Goal: Task Accomplishment & Management: Complete application form

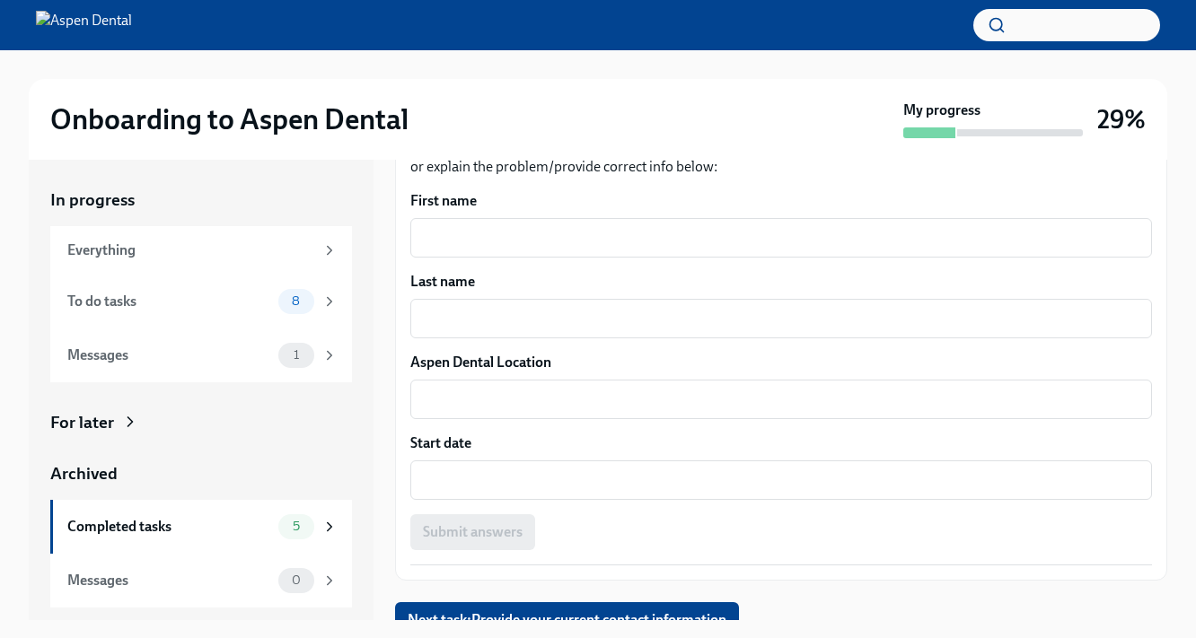
scroll to position [374, 0]
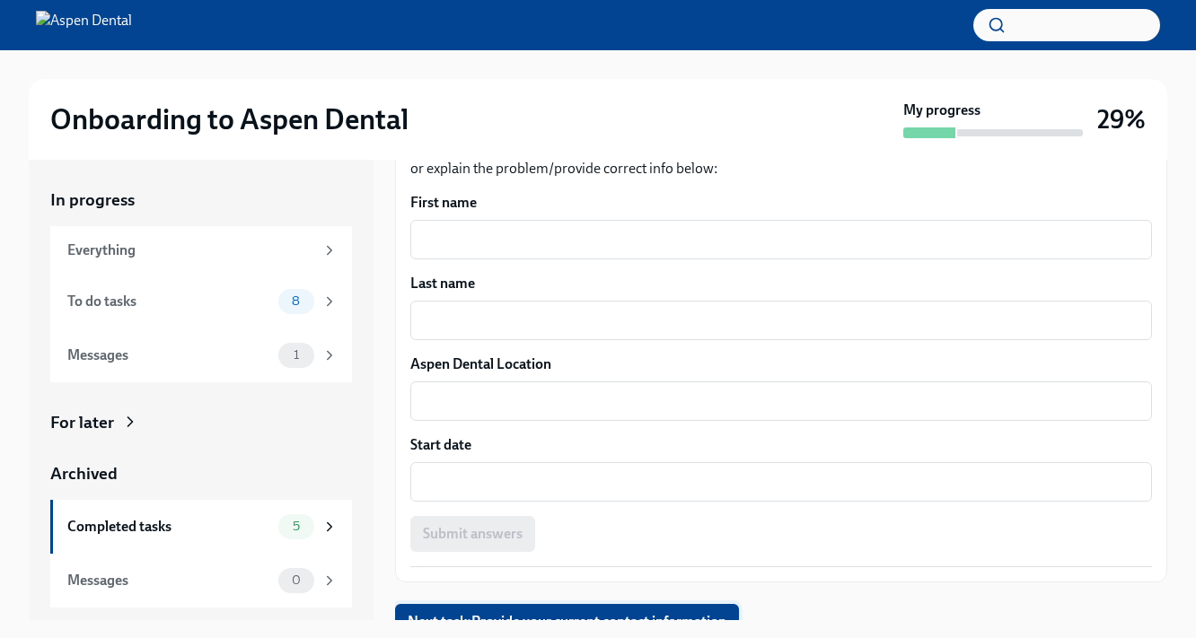
click at [526, 613] on span "Next task : Provide your current contact information" at bounding box center [567, 622] width 319 height 18
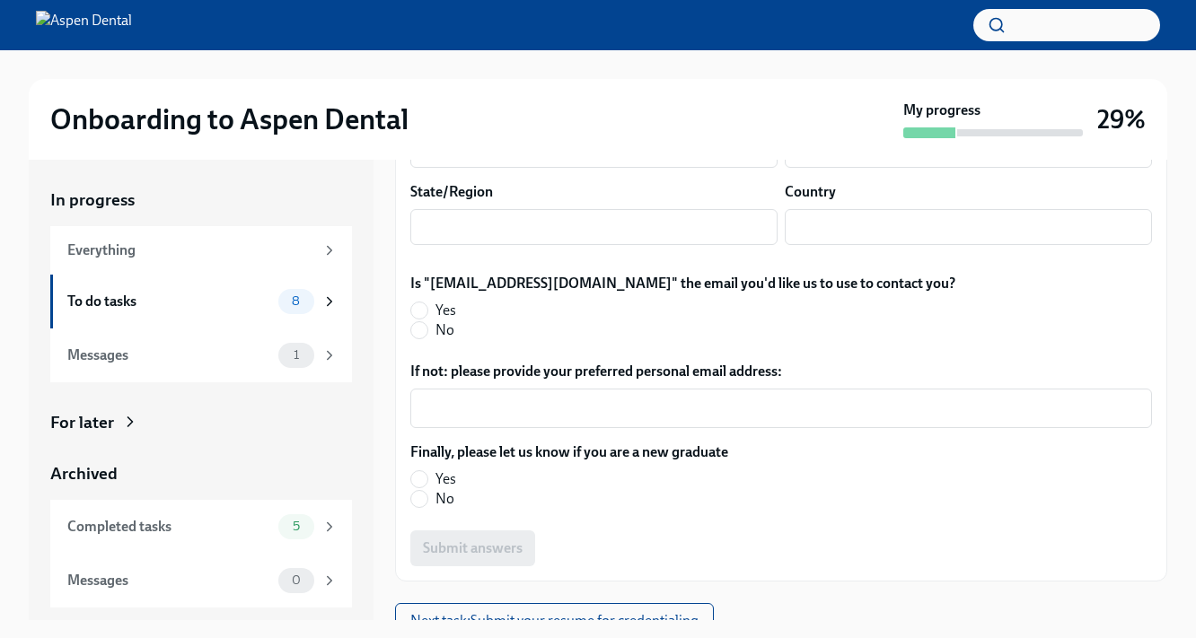
scroll to position [552, 0]
click at [427, 303] on span at bounding box center [419, 312] width 18 height 18
click at [427, 303] on input "Yes" at bounding box center [419, 311] width 16 height 16
radio input "true"
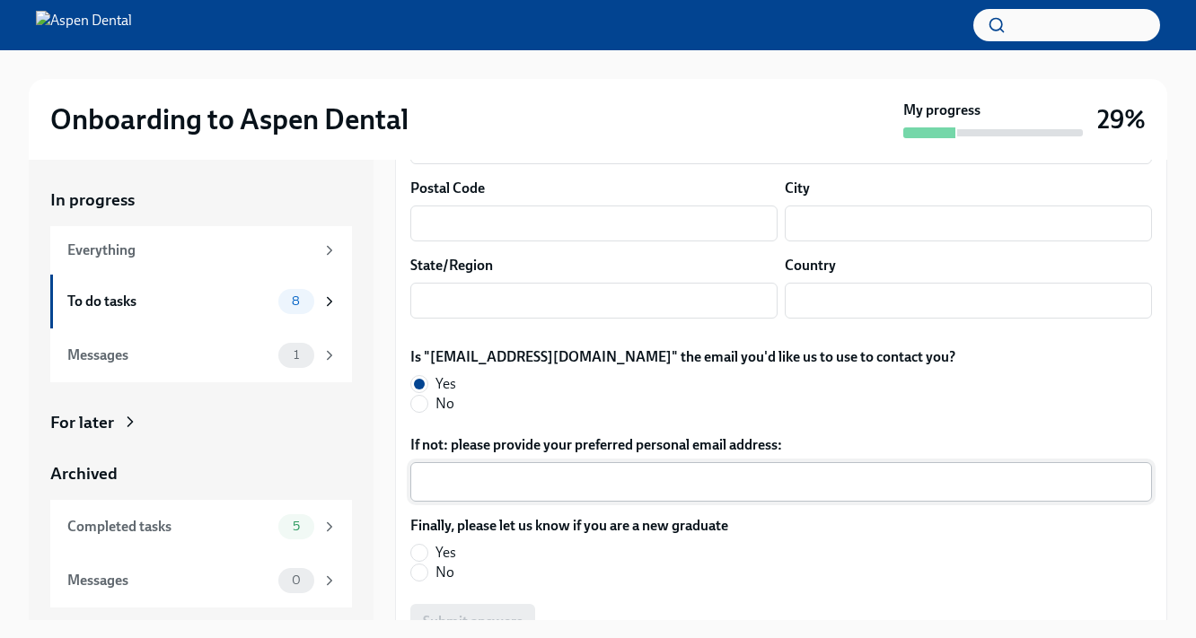
scroll to position [490, 0]
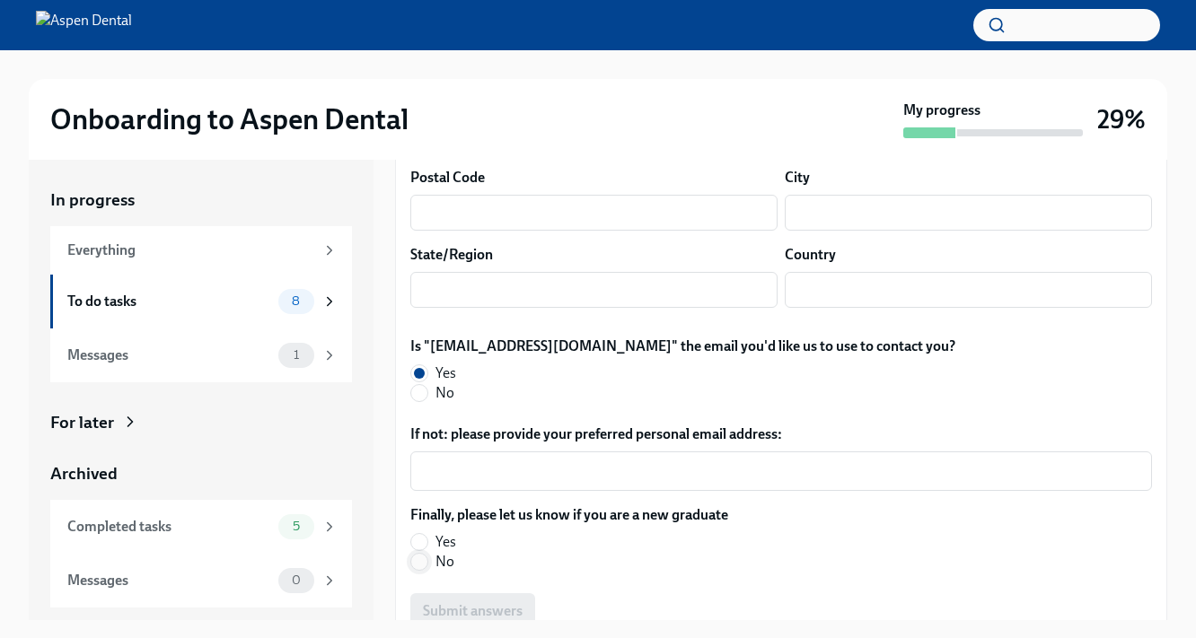
click at [422, 554] on input "No" at bounding box center [419, 562] width 16 height 16
radio input "true"
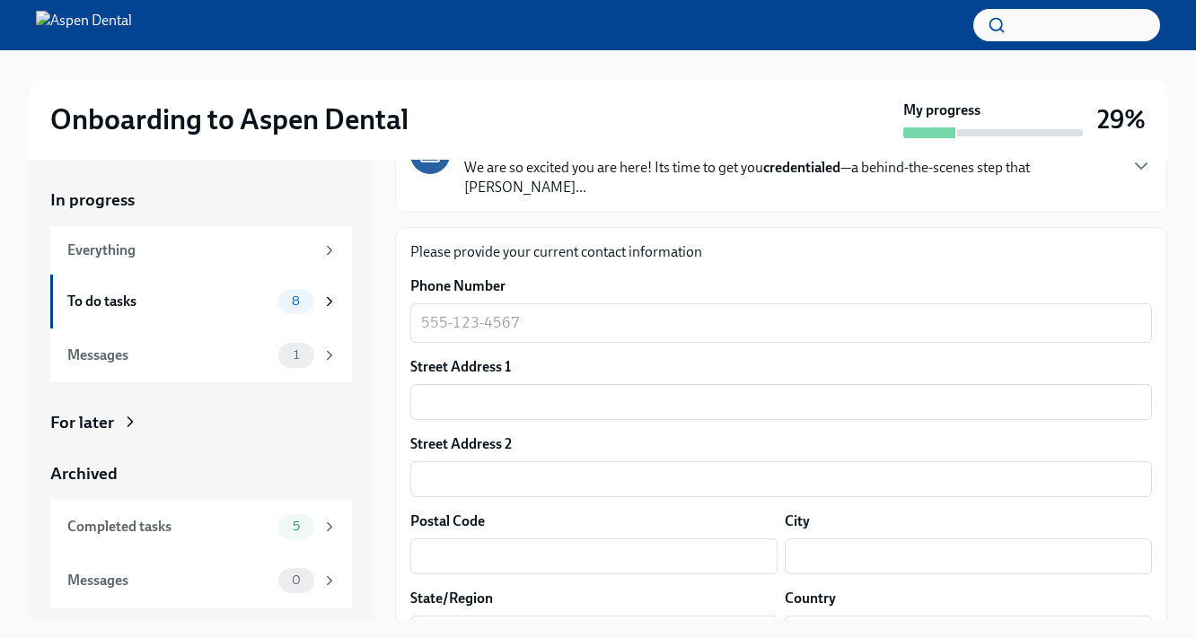
scroll to position [117, 0]
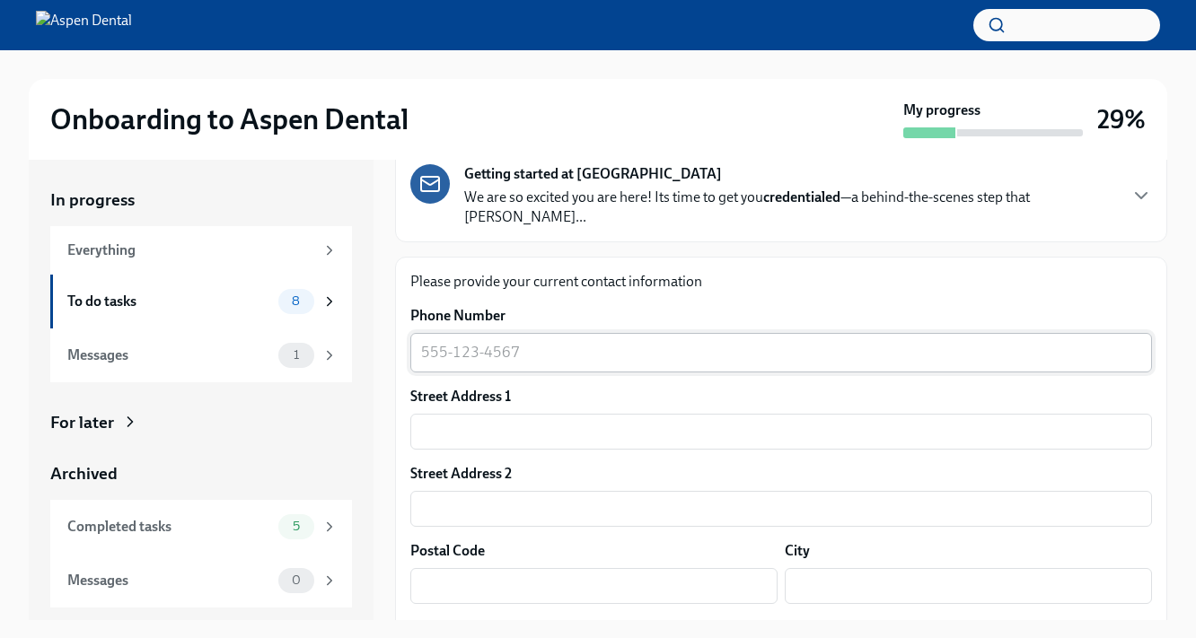
click at [481, 342] on textarea "Phone Number" at bounding box center [781, 353] width 720 height 22
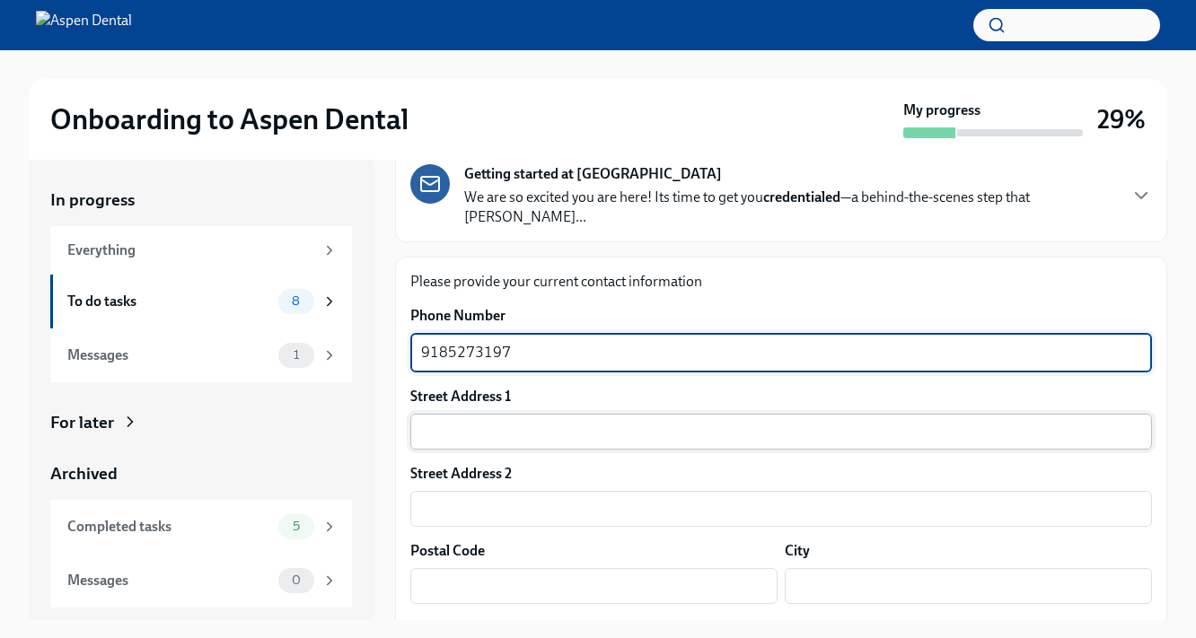
type textarea "9185273197"
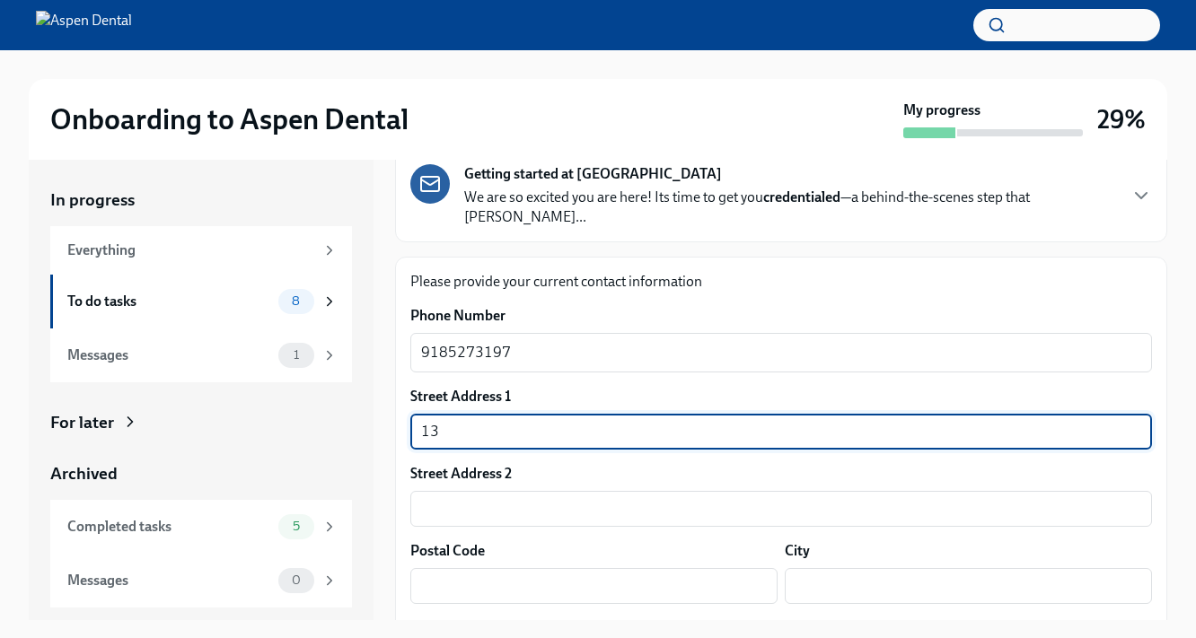
type input "1"
type input "12810 W. 133rd St."
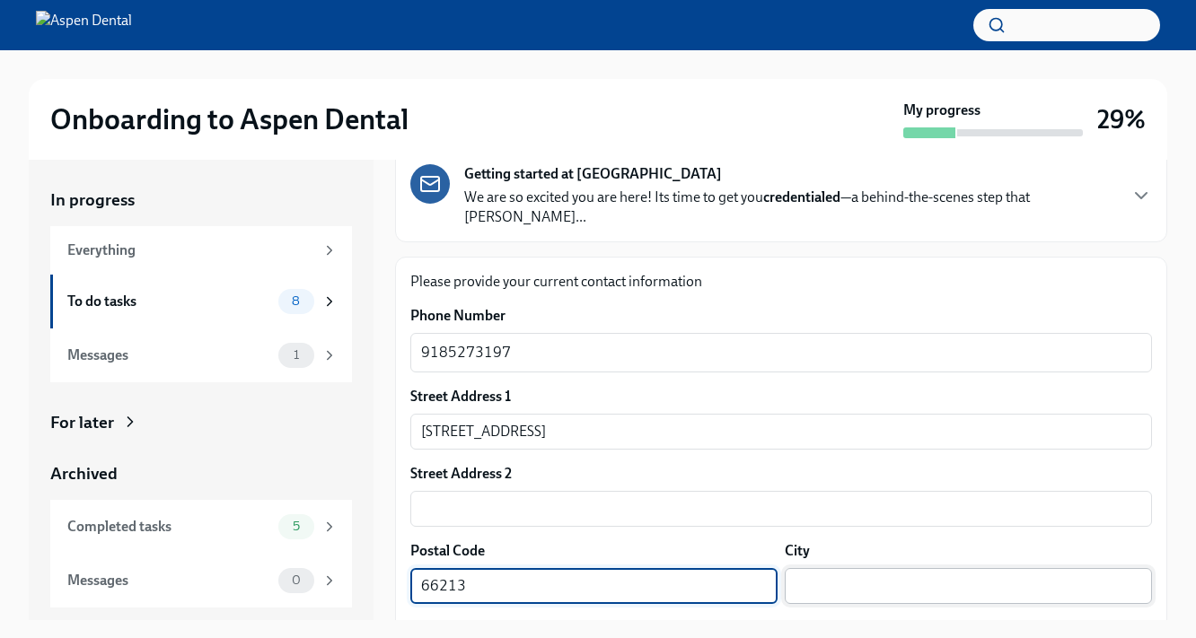
type input "66213"
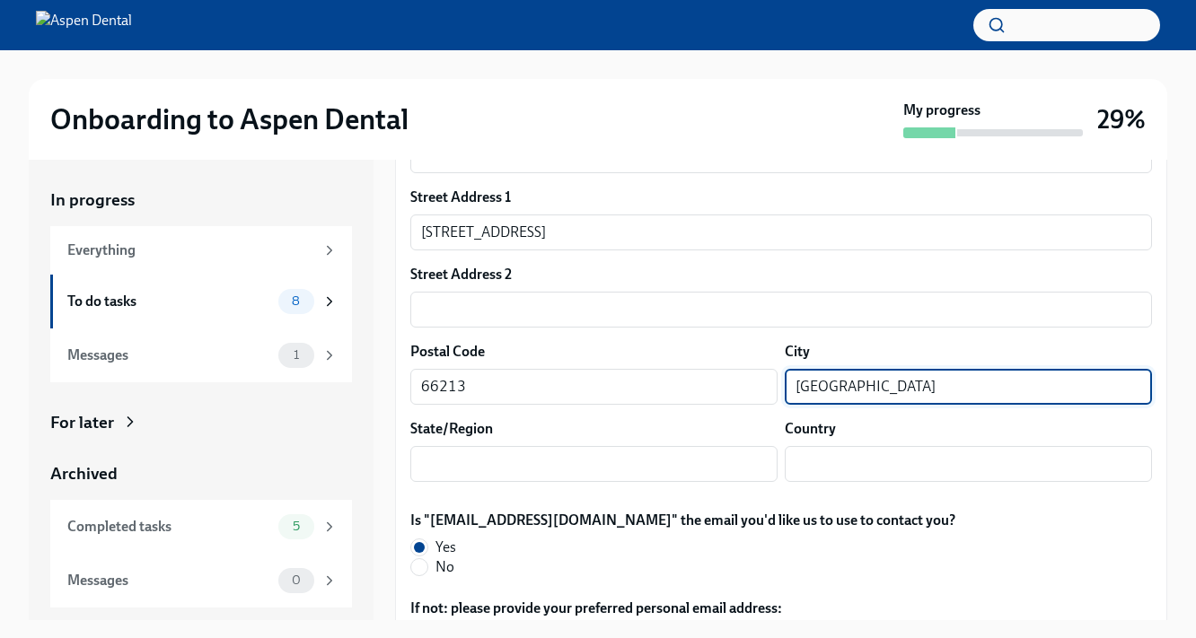
scroll to position [363, 0]
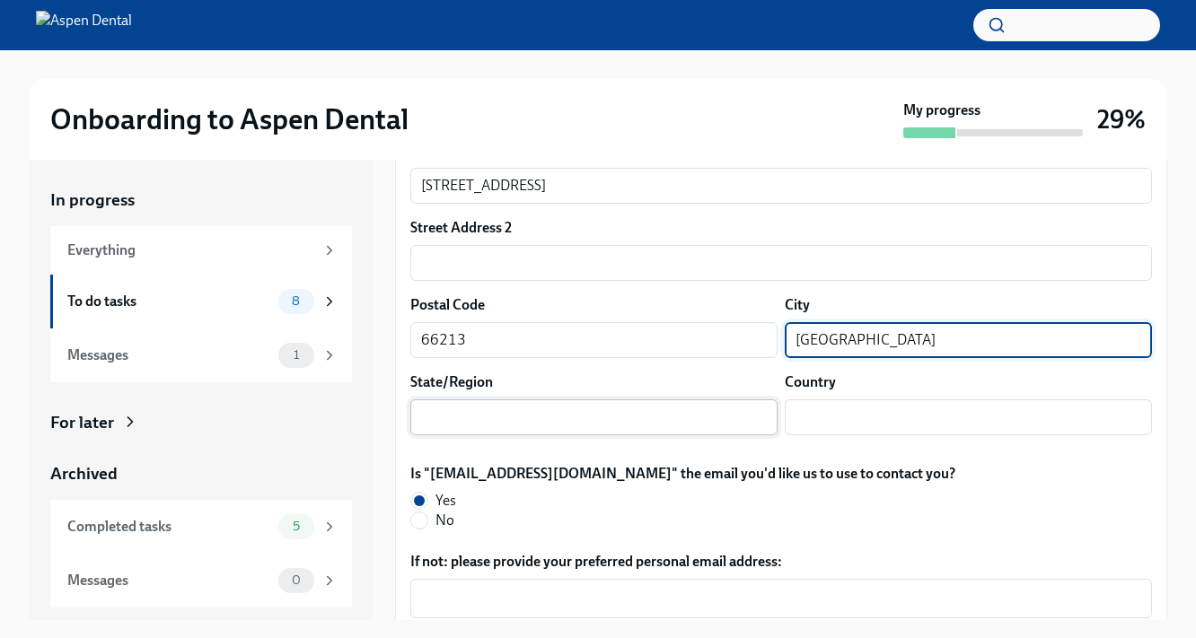
type input "Overland Park"
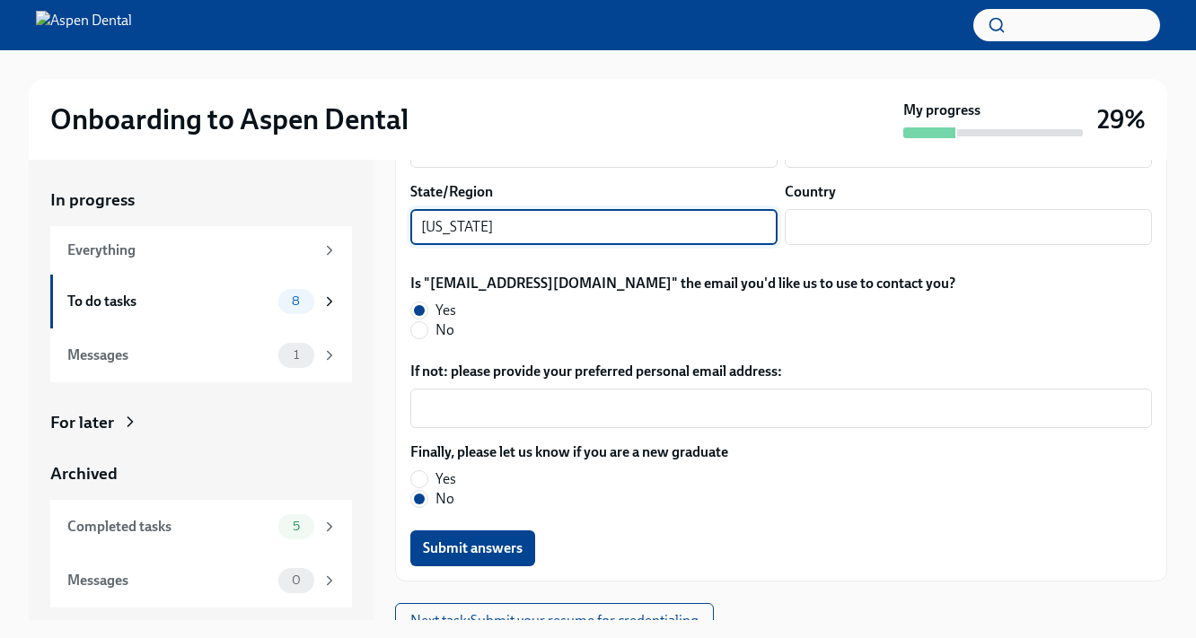
scroll to position [552, 0]
type input "[US_STATE]"
click at [498, 541] on span "Submit answers" at bounding box center [473, 550] width 100 height 18
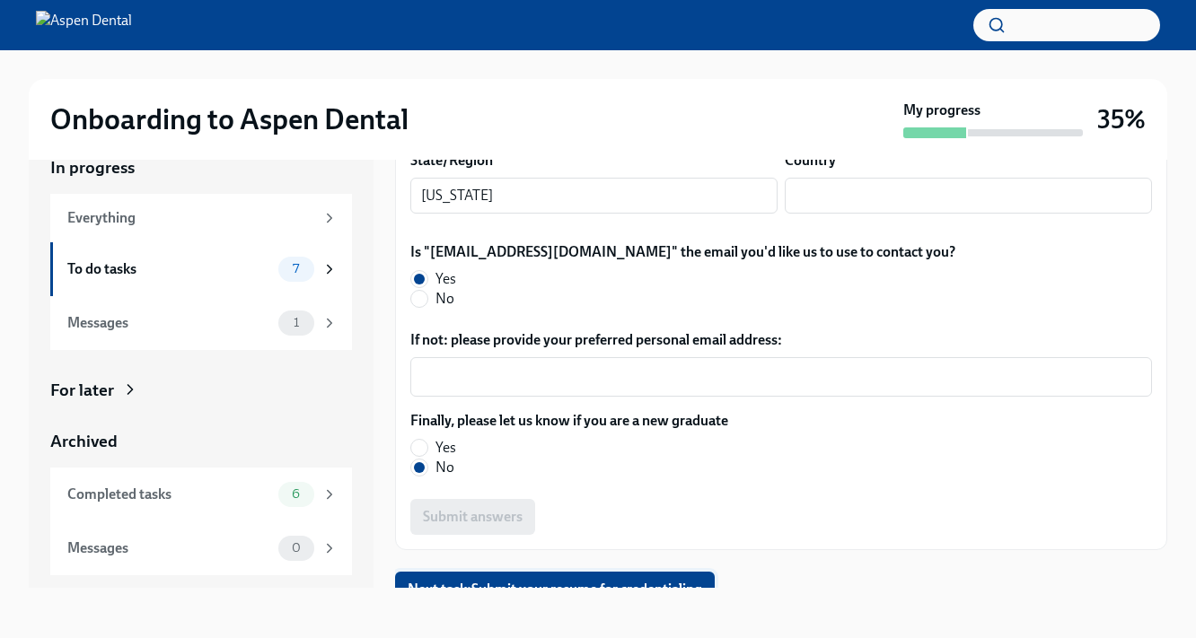
scroll to position [32, 0]
click at [499, 581] on span "Next task : Submit your resume for credentialing" at bounding box center [555, 590] width 295 height 18
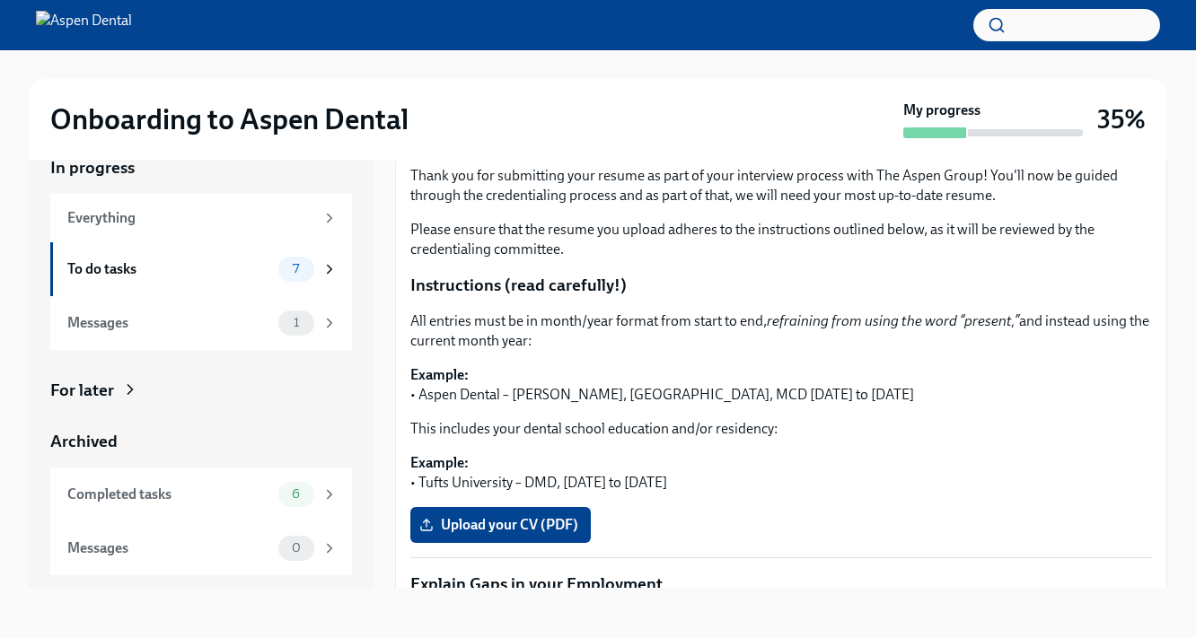
scroll to position [234, 0]
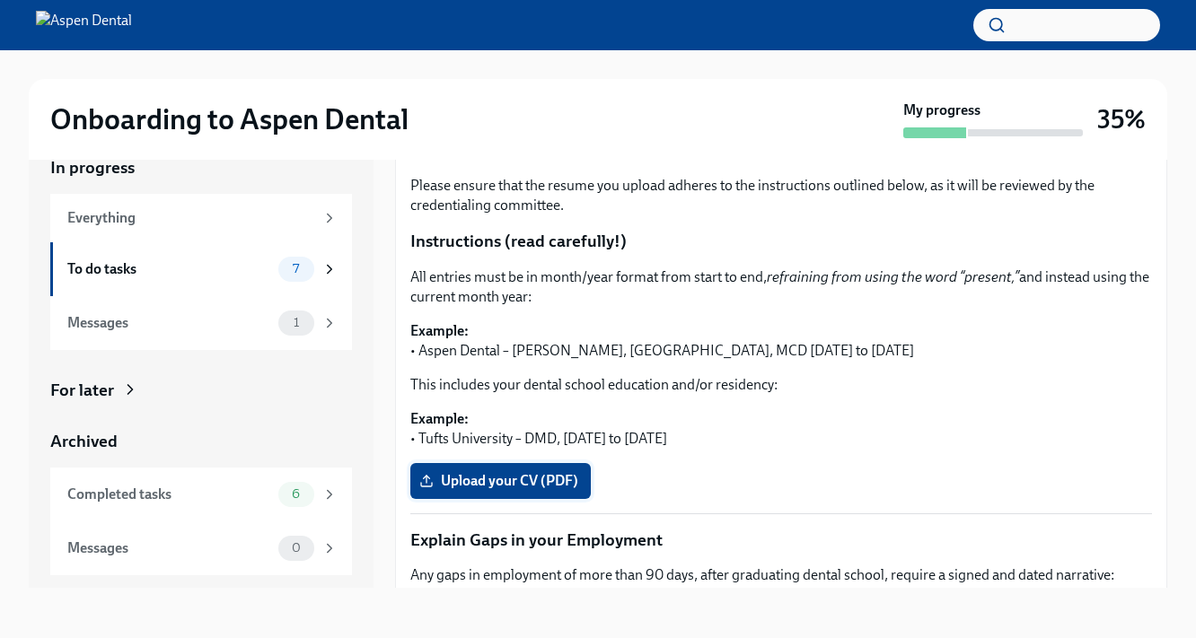
click at [533, 472] on span "Upload your CV (PDF)" at bounding box center [500, 481] width 155 height 18
click at [0, 0] on input "Upload your CV (PDF)" at bounding box center [0, 0] width 0 height 0
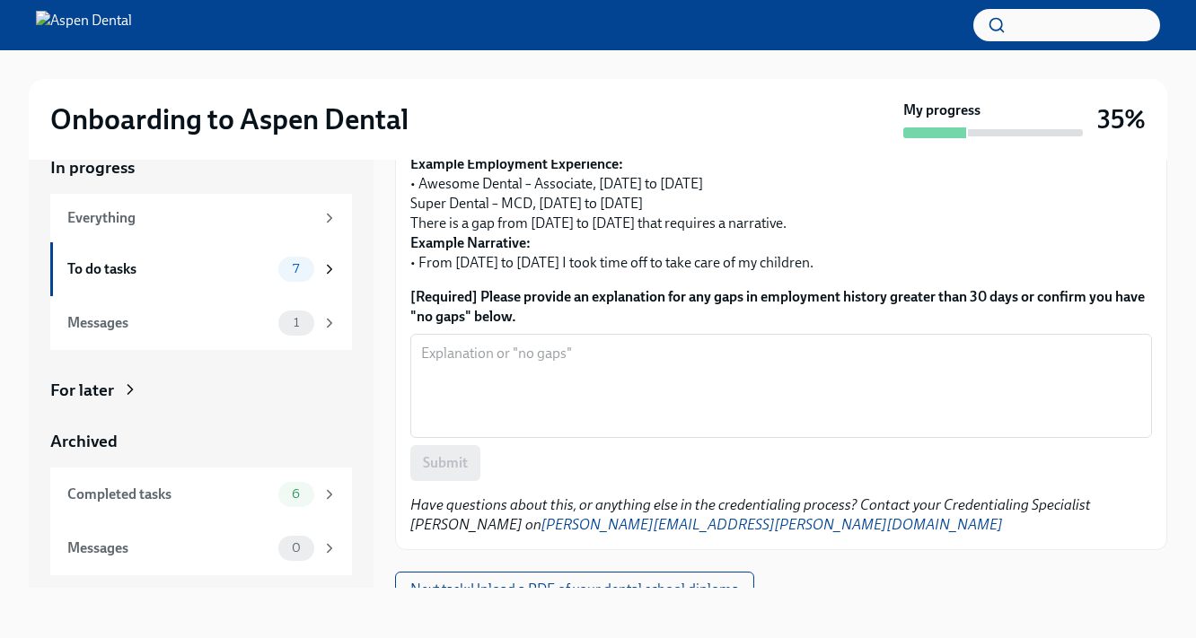
scroll to position [679, 0]
click at [691, 580] on button "Next task : Upload a PDF of your dental school diploma" at bounding box center [574, 591] width 359 height 36
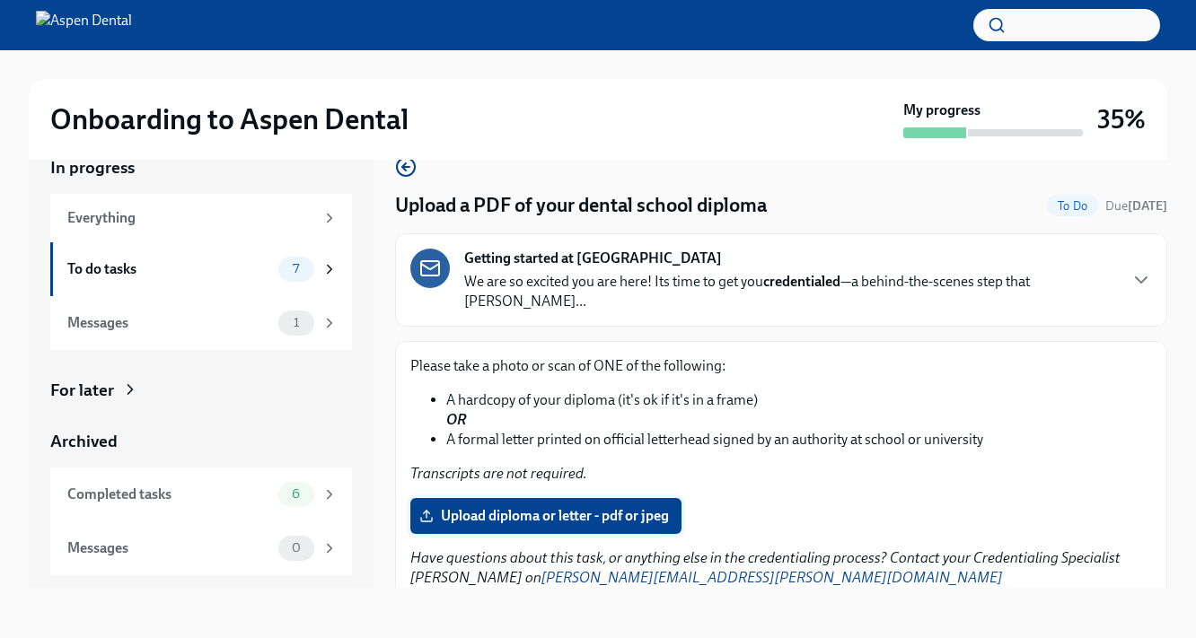
click at [584, 507] on span "Upload diploma or letter - pdf or jpeg" at bounding box center [546, 516] width 246 height 18
click at [0, 0] on input "Upload diploma or letter - pdf or jpeg" at bounding box center [0, 0] width 0 height 0
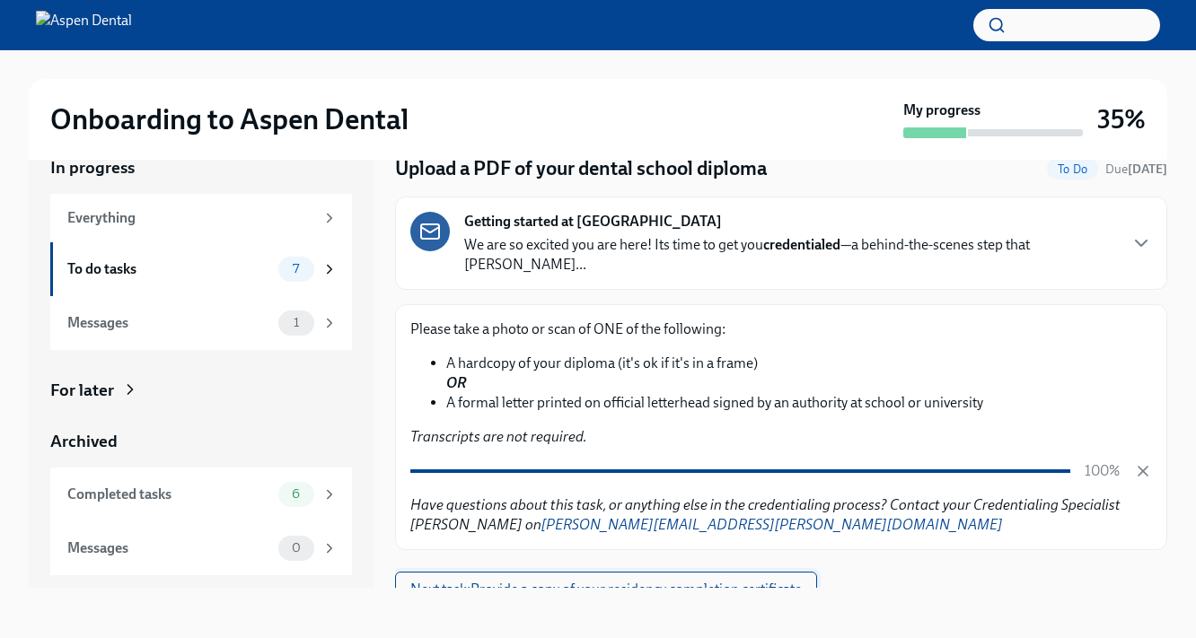
scroll to position [32, 0]
click at [794, 581] on span "Next task : Provide a copy of your residency completion certificate" at bounding box center [605, 590] width 391 height 18
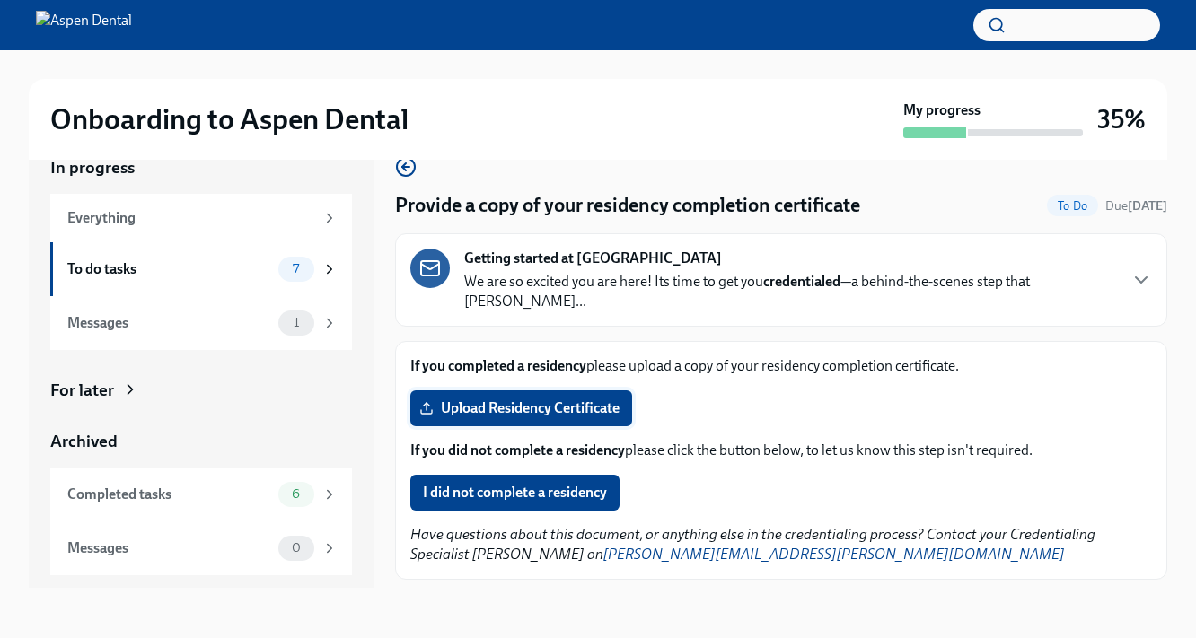
click at [591, 400] on span "Upload Residency Certificate" at bounding box center [521, 409] width 197 height 18
click at [0, 0] on input "Upload Residency Certificate" at bounding box center [0, 0] width 0 height 0
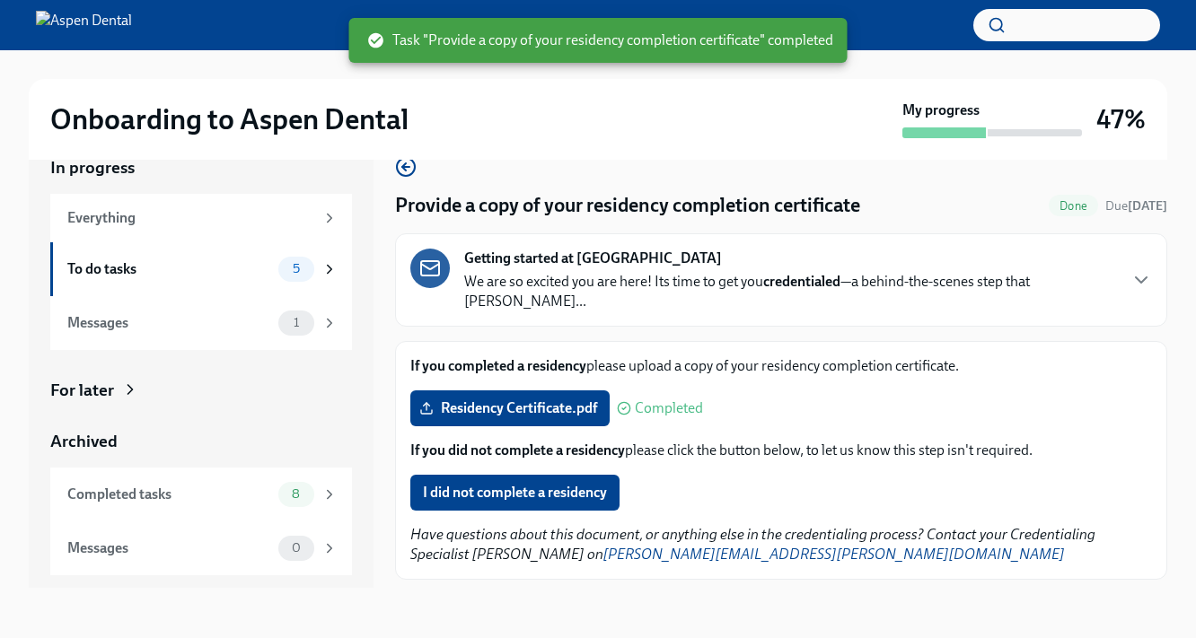
scroll to position [10, 0]
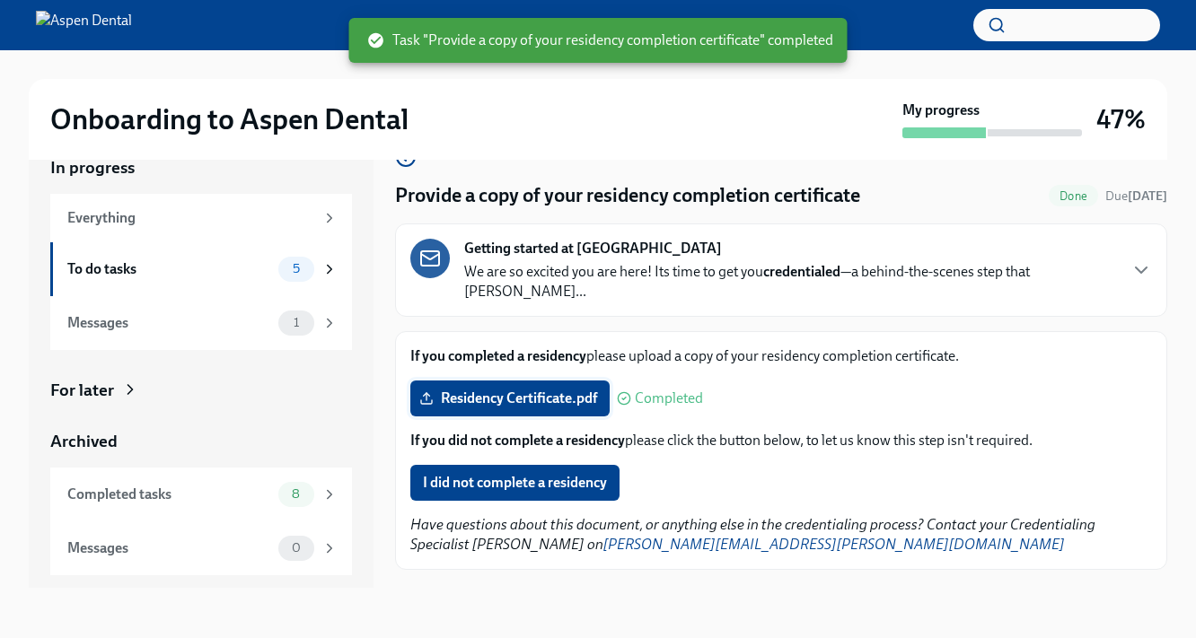
click at [570, 390] on span "Residency Certificate.pdf" at bounding box center [510, 399] width 174 height 18
click at [0, 0] on input "Residency Certificate.pdf" at bounding box center [0, 0] width 0 height 0
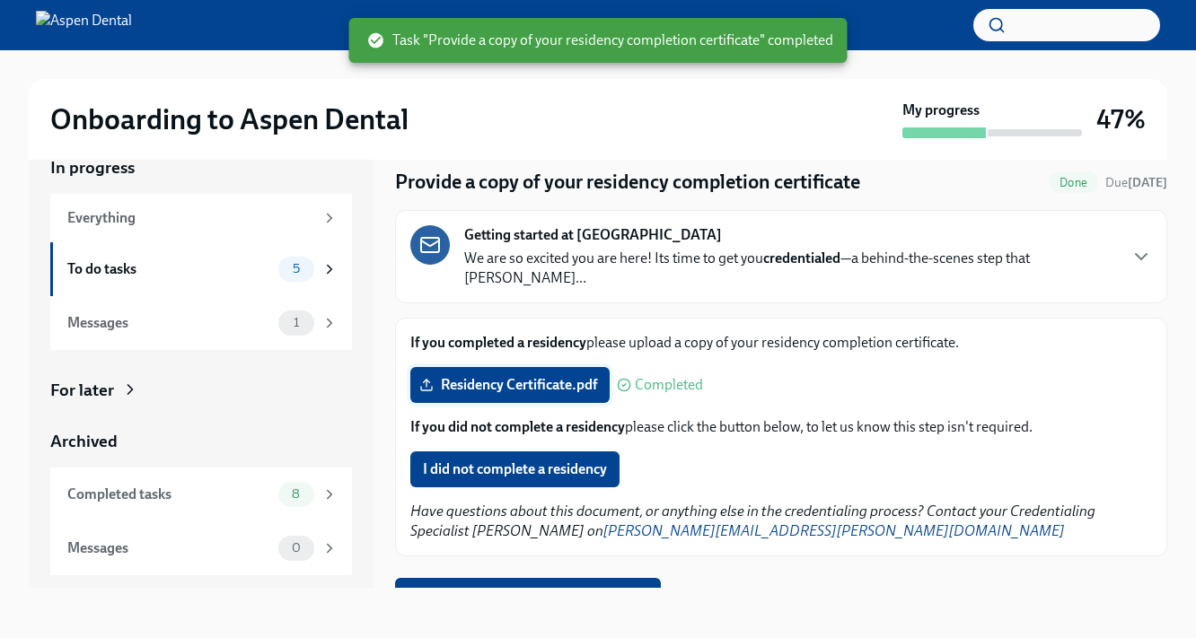
click at [527, 376] on span "Residency Certificate.pdf" at bounding box center [510, 385] width 174 height 18
click at [0, 0] on input "Residency Certificate.pdf" at bounding box center [0, 0] width 0 height 0
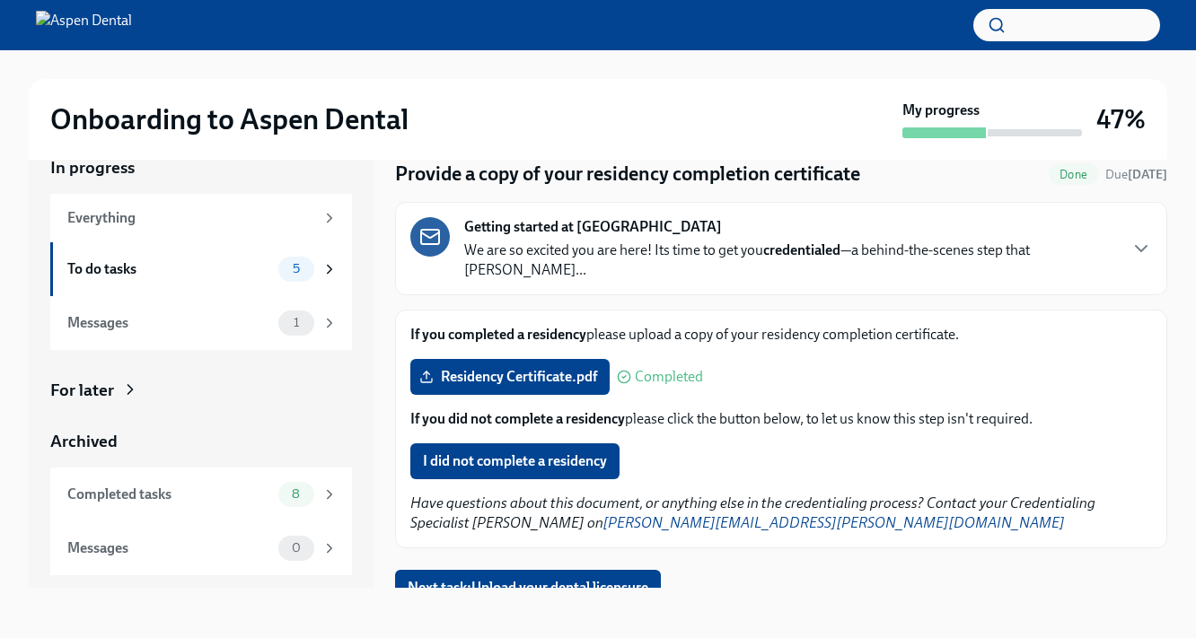
scroll to position [30, 0]
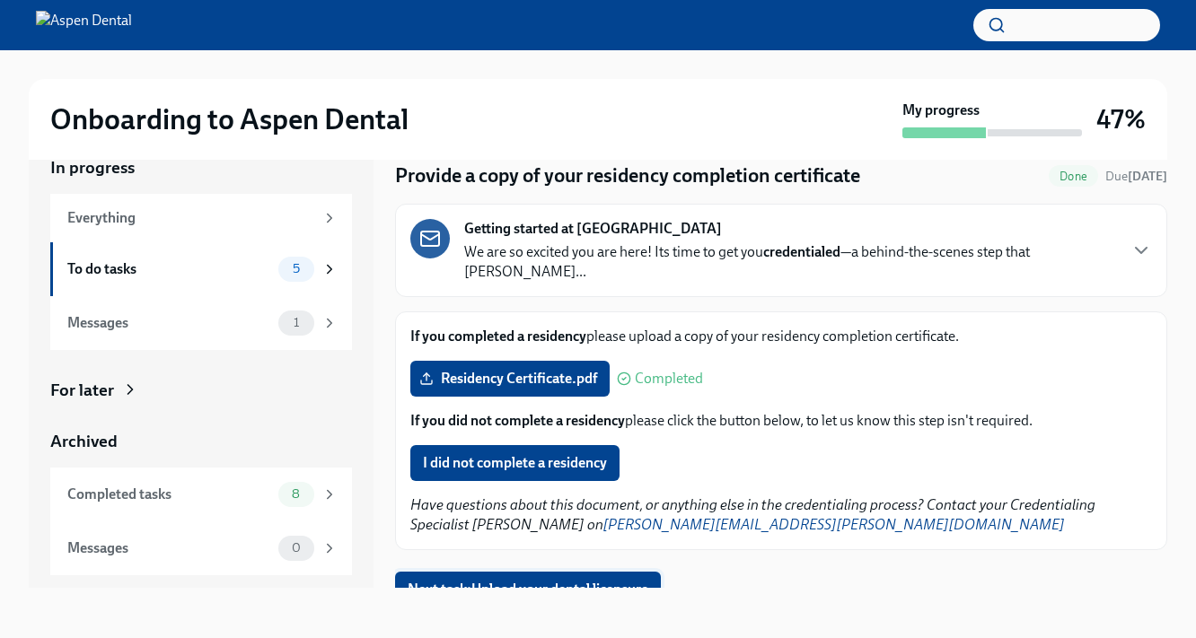
click at [642, 581] on span "Next task : Upload your dental licensure" at bounding box center [528, 590] width 241 height 18
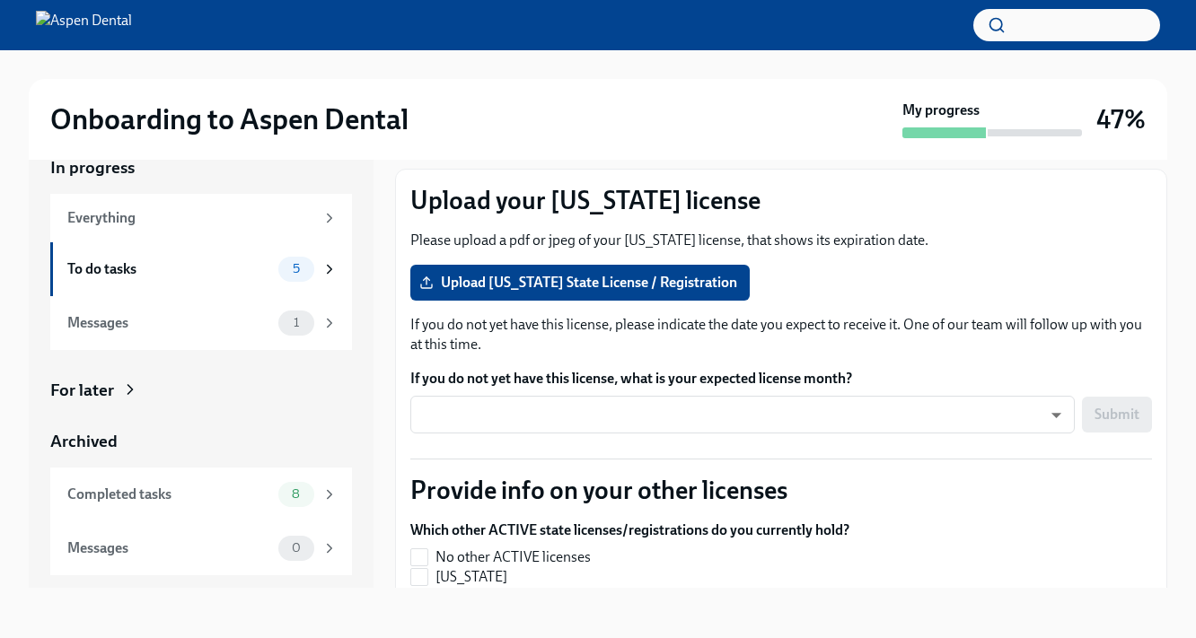
scroll to position [169, 0]
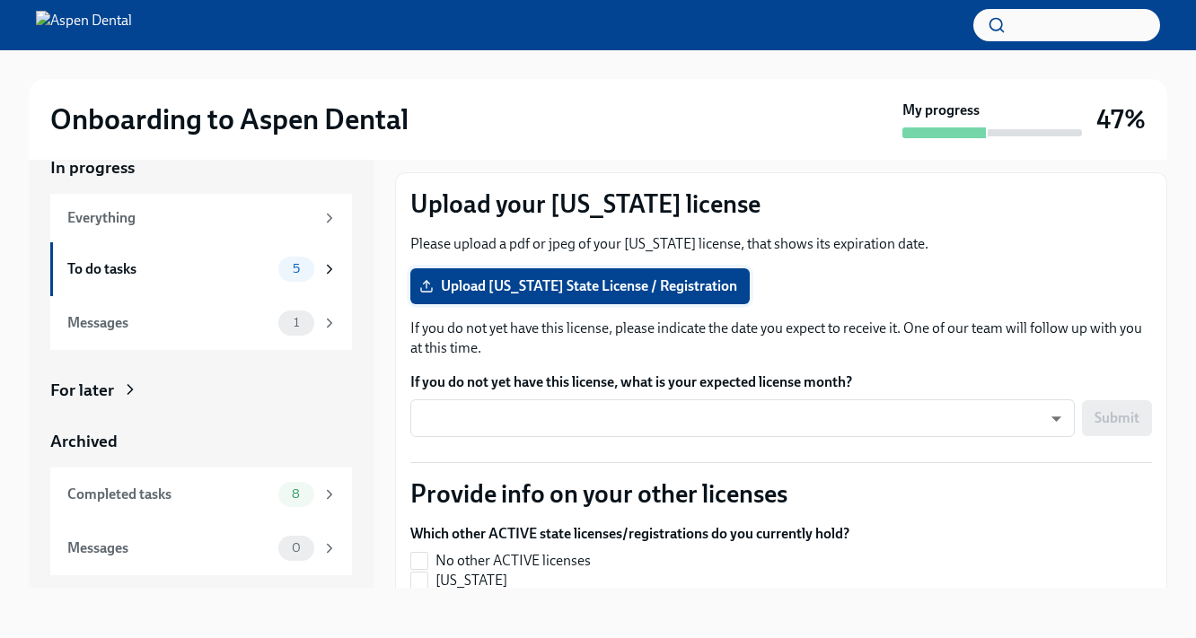
click at [596, 277] on span "Upload [US_STATE] State License / Registration" at bounding box center [580, 286] width 314 height 18
click at [0, 0] on input "Upload [US_STATE] State License / Registration" at bounding box center [0, 0] width 0 height 0
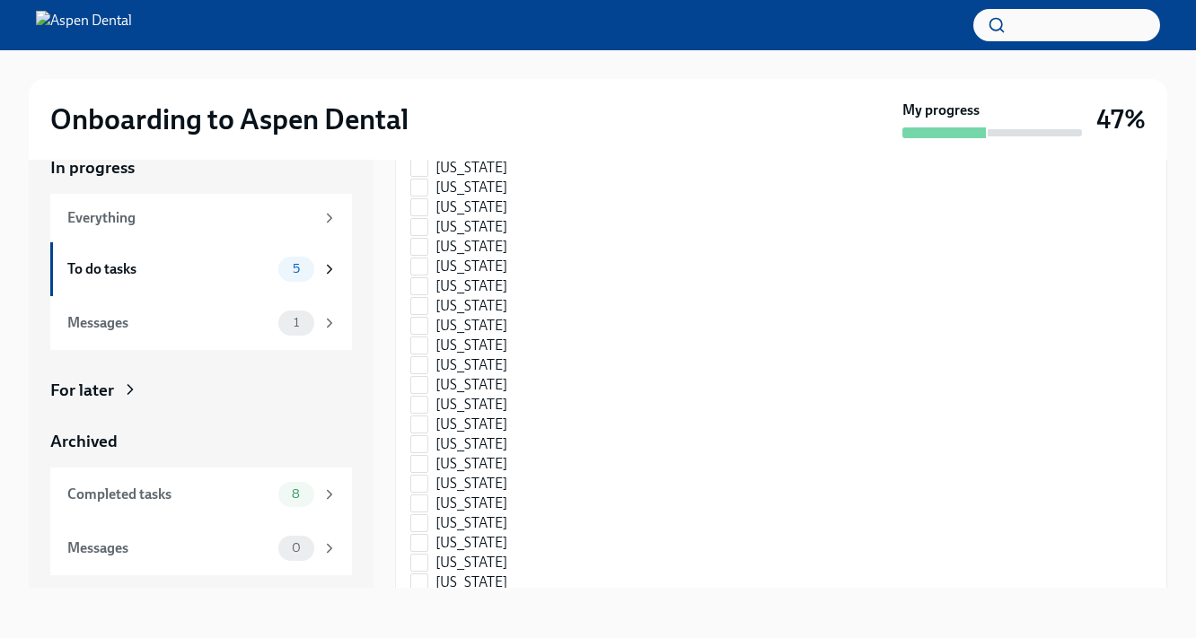
scroll to position [908, 0]
click at [426, 272] on input "[US_STATE]" at bounding box center [419, 280] width 16 height 16
checkbox input "true"
click at [422, 450] on input "[US_STATE]" at bounding box center [419, 458] width 16 height 16
checkbox input "true"
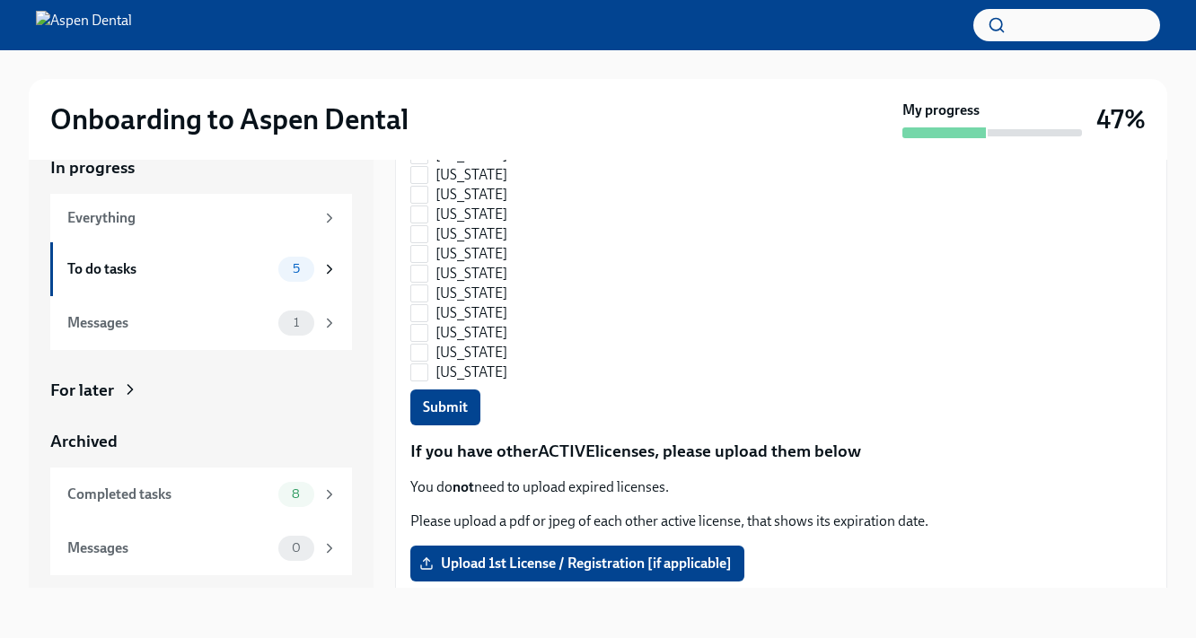
scroll to position [1367, 0]
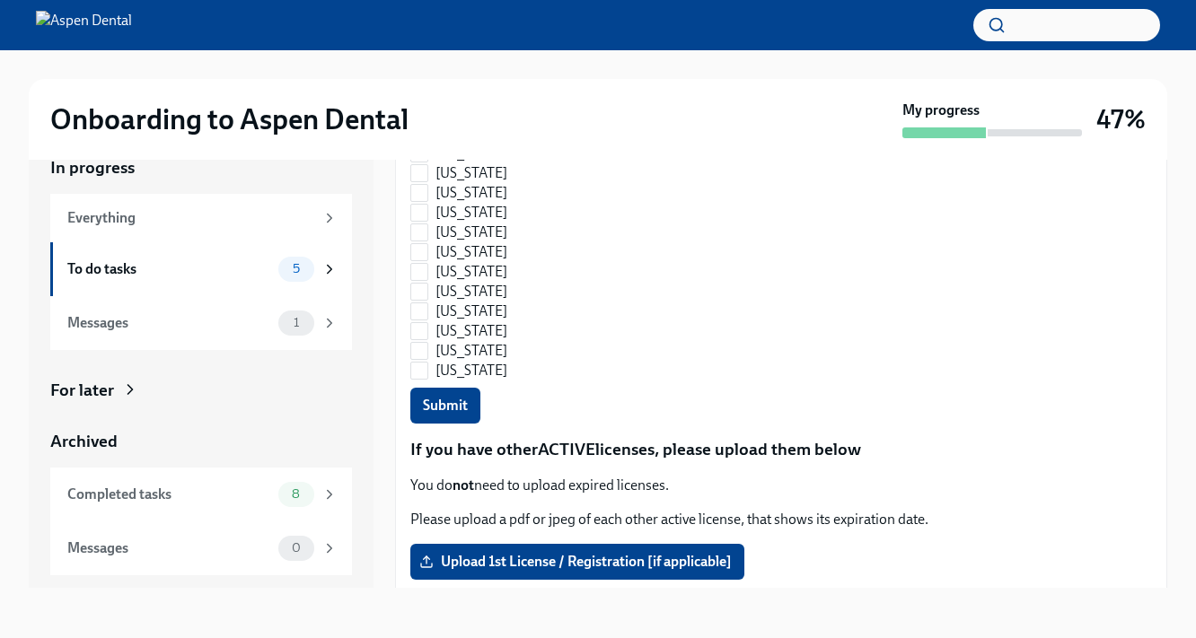
checkbox input "false"
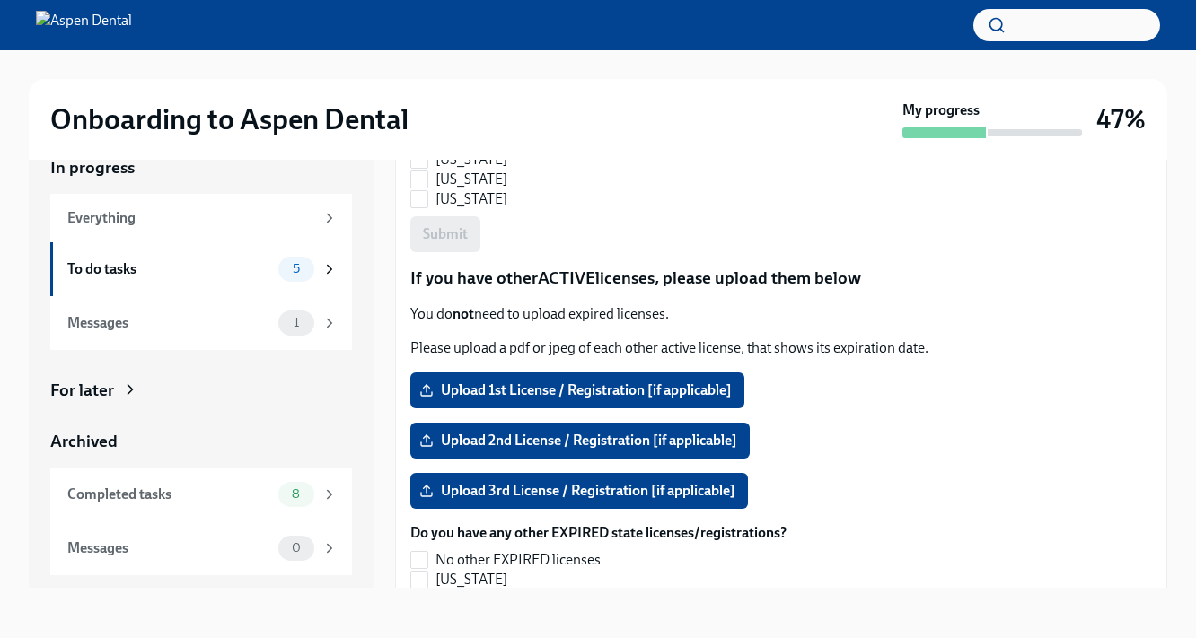
scroll to position [1547, 0]
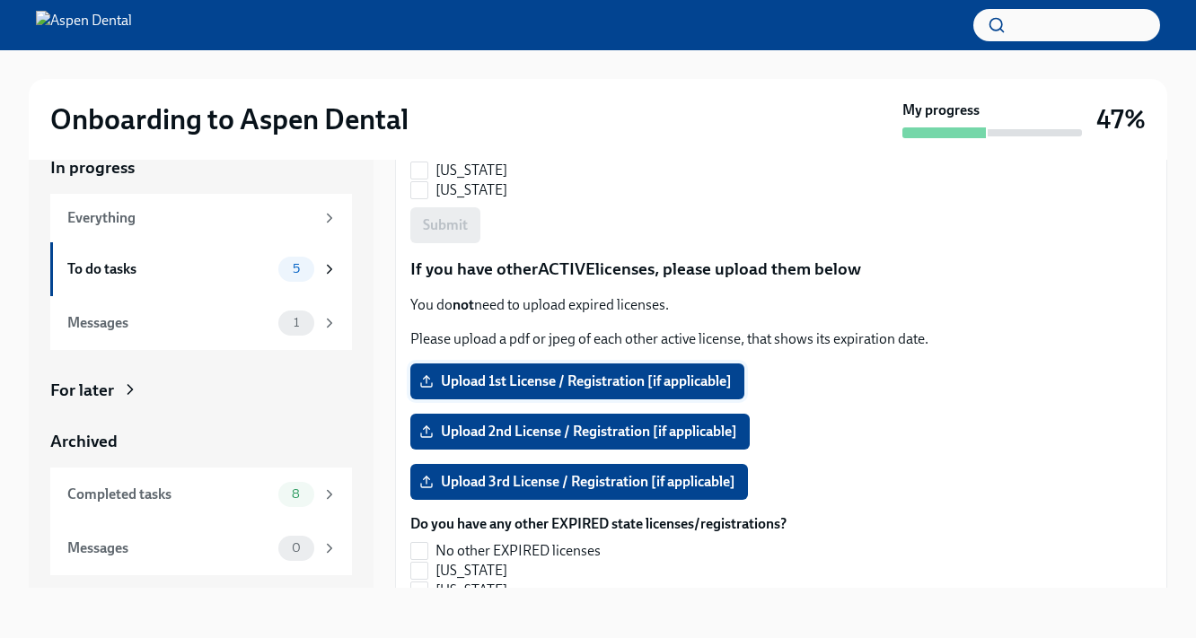
click at [652, 373] on span "Upload 1st License / Registration [if applicable]" at bounding box center [577, 382] width 309 height 18
click at [0, 0] on input "Upload 1st License / Registration [if applicable]" at bounding box center [0, 0] width 0 height 0
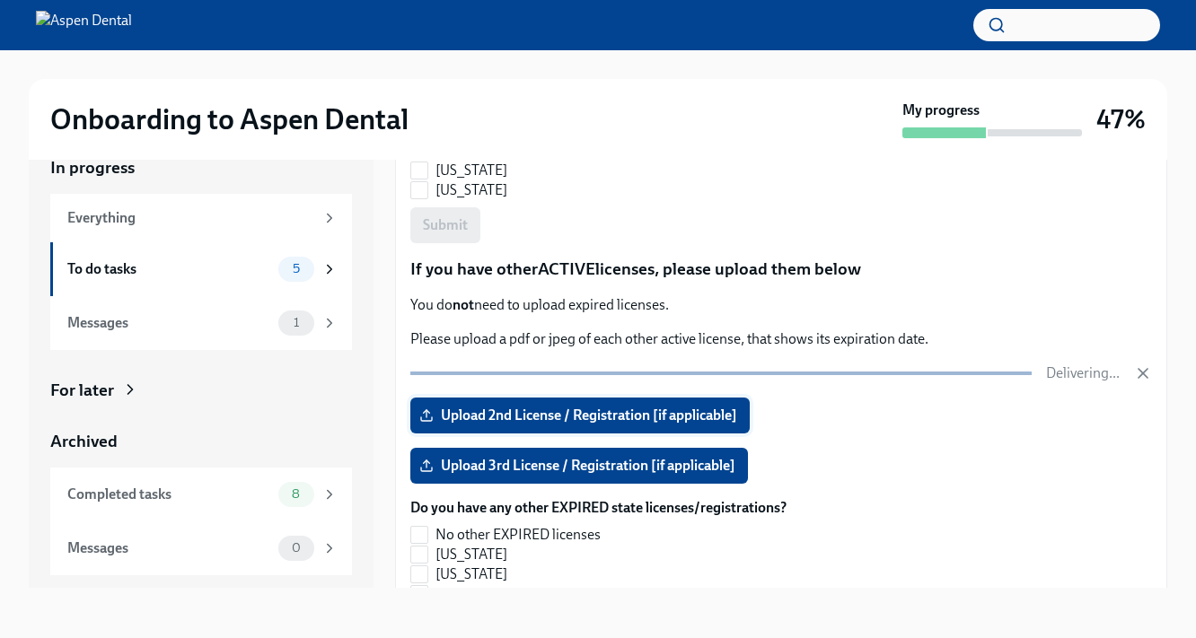
click at [720, 407] on span "Upload 2nd License / Registration [if applicable]" at bounding box center [580, 416] width 314 height 18
click at [0, 0] on input "Upload 2nd License / Registration [if applicable]" at bounding box center [0, 0] width 0 height 0
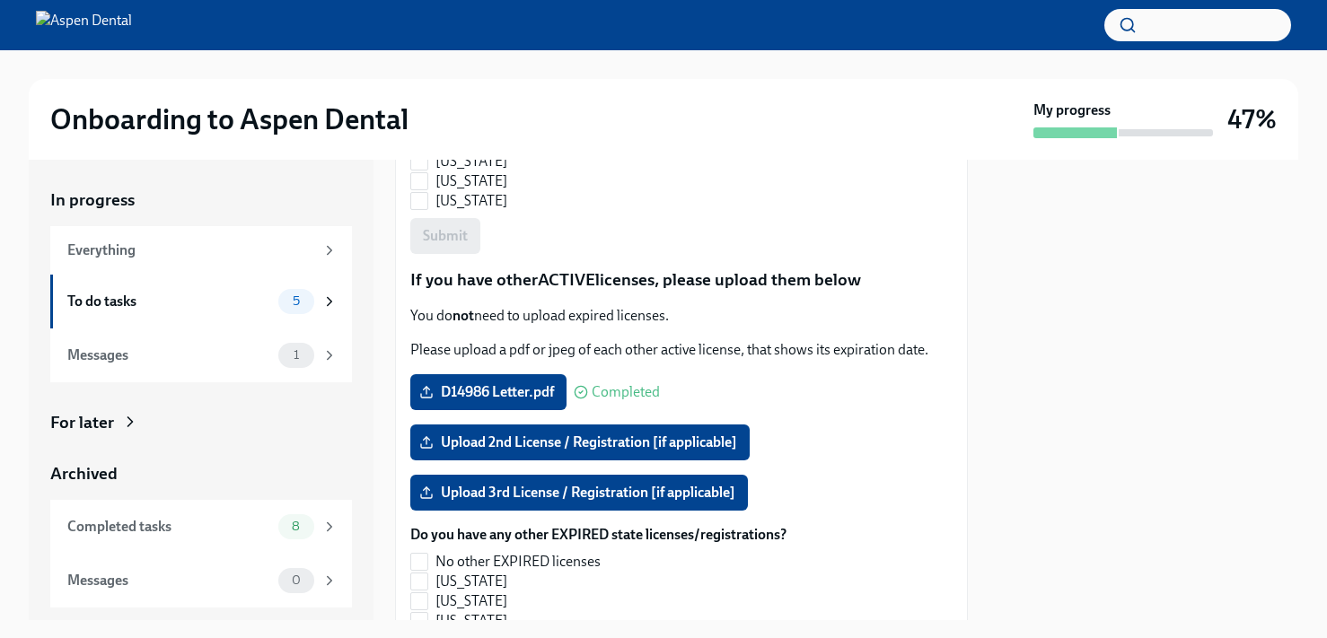
scroll to position [1573, 0]
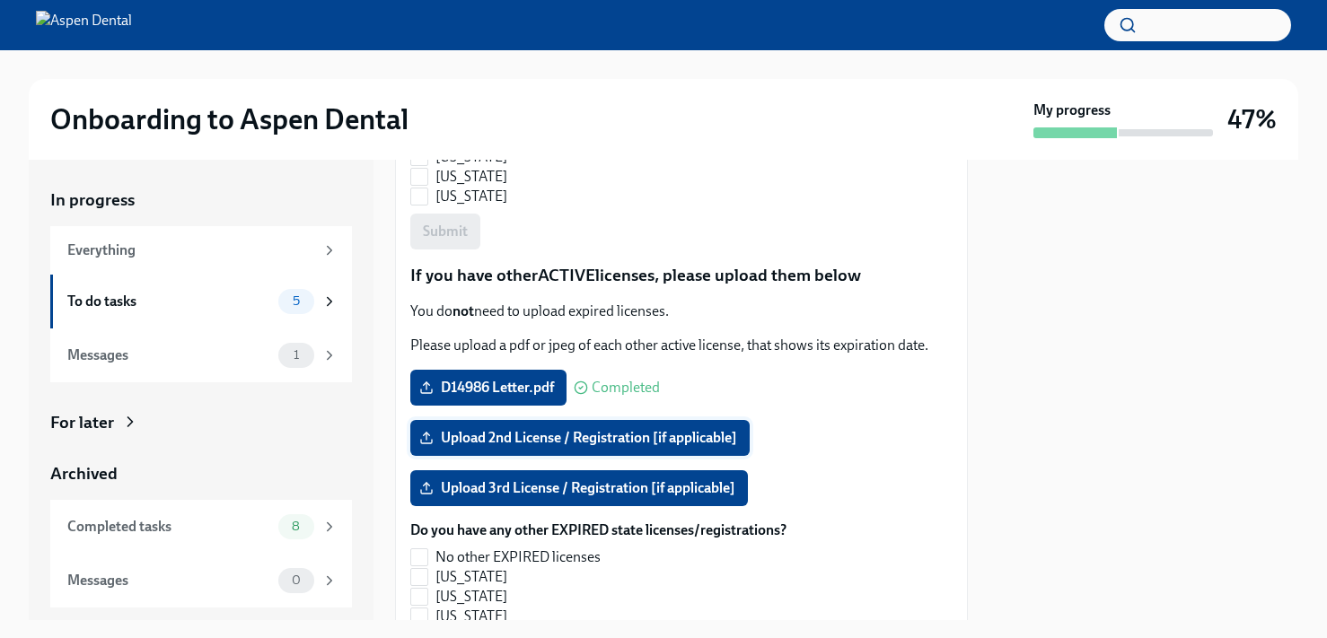
click at [585, 438] on span "Upload 2nd License / Registration [if applicable]" at bounding box center [580, 438] width 314 height 18
click at [0, 0] on input "Upload 2nd License / Registration [if applicable]" at bounding box center [0, 0] width 0 height 0
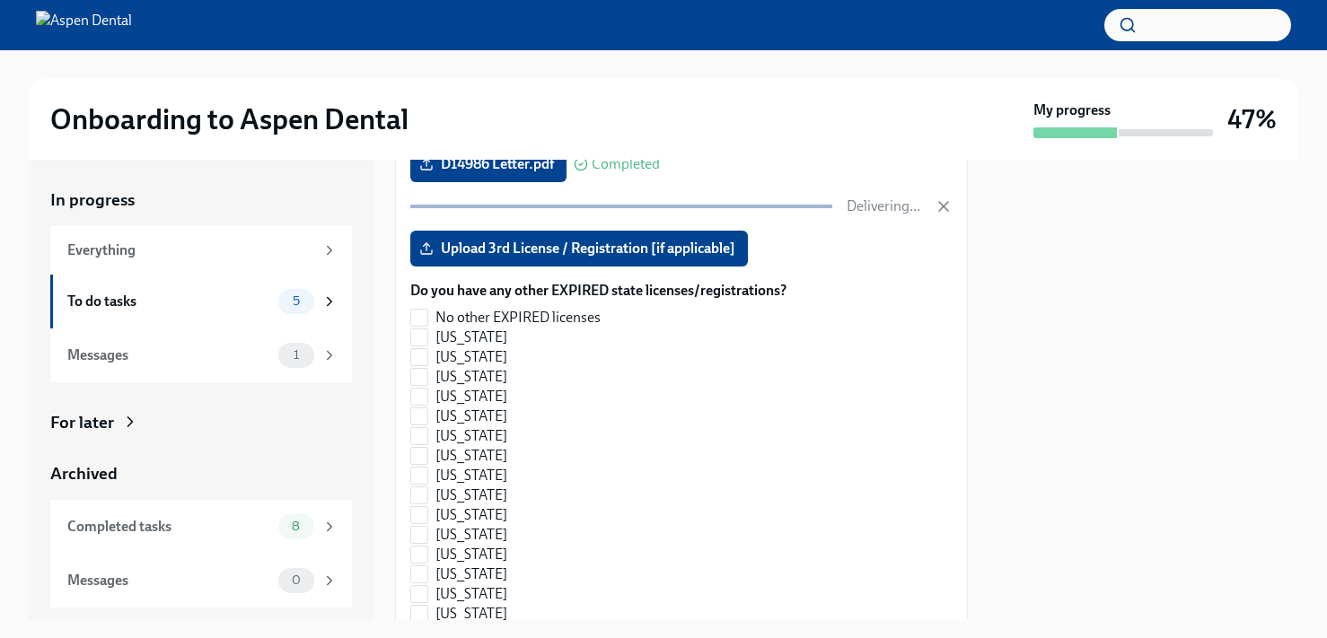
scroll to position [1788, 0]
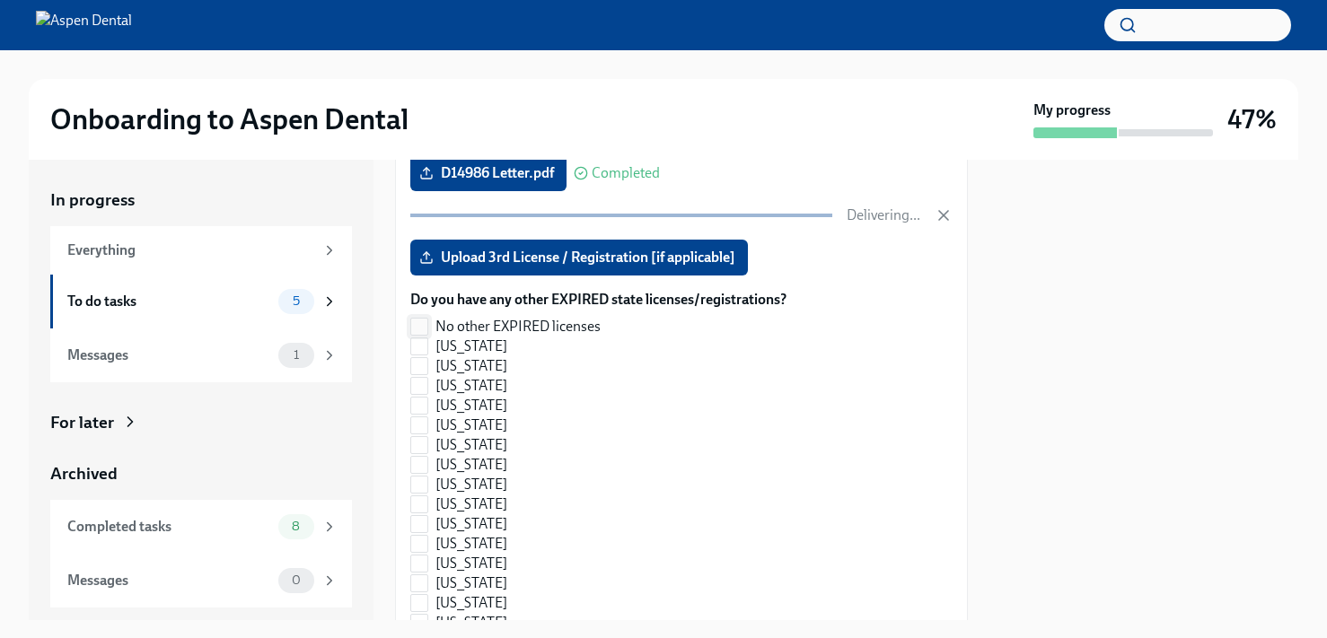
click at [420, 325] on input "No other EXPIRED licenses" at bounding box center [419, 327] width 16 height 16
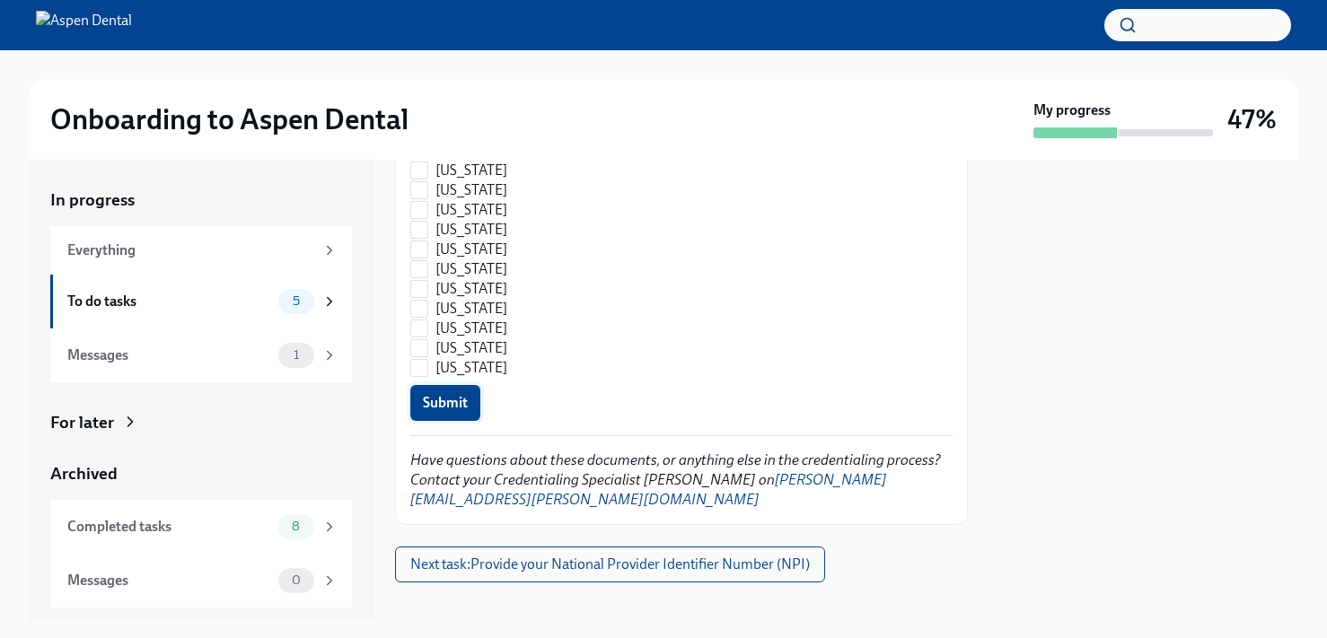
scroll to position [2769, 0]
click at [455, 409] on span "Submit" at bounding box center [445, 404] width 45 height 18
checkbox input "true"
click at [516, 557] on span "Next task : Provide your National Provider Identifier Number (NPI)" at bounding box center [610, 566] width 400 height 18
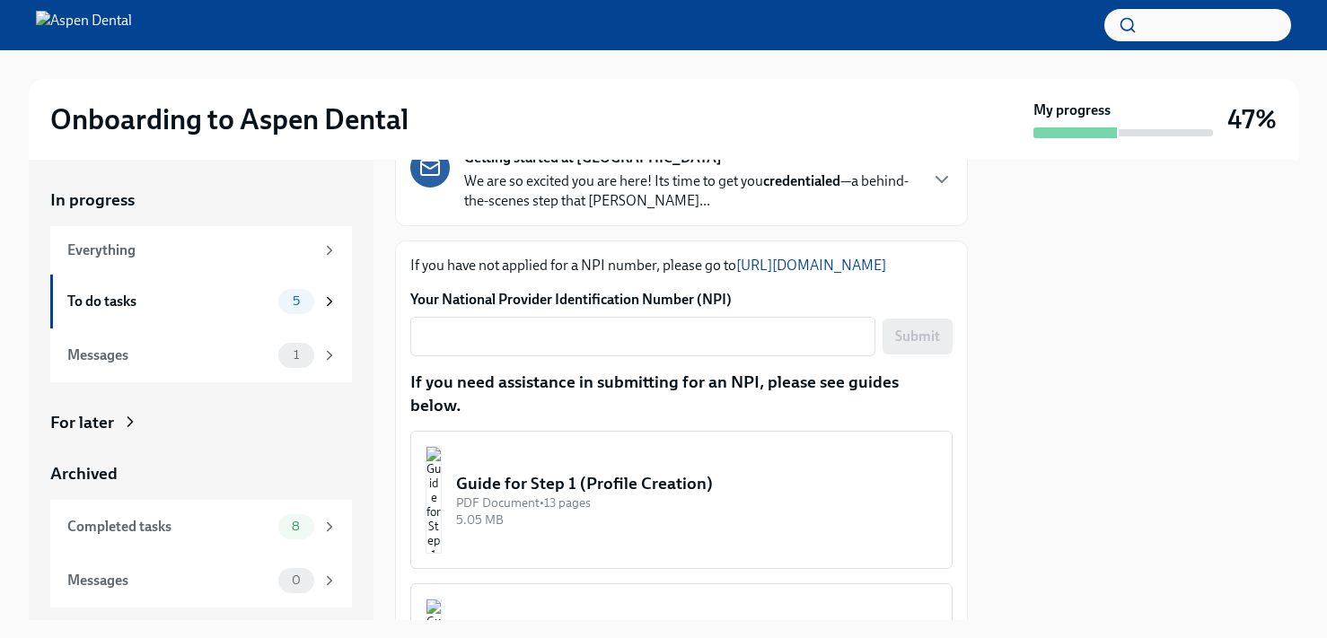
scroll to position [155, 0]
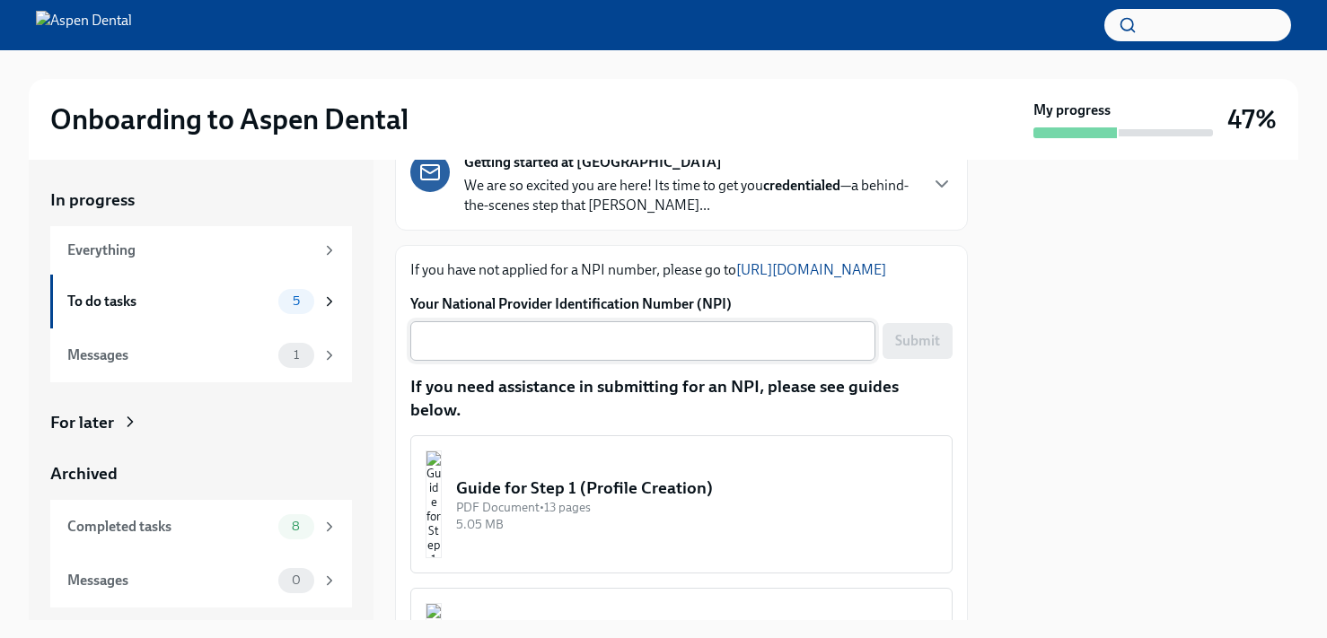
click at [543, 341] on textarea "Your National Provider Identification Number (NPI)" at bounding box center [643, 341] width 444 height 22
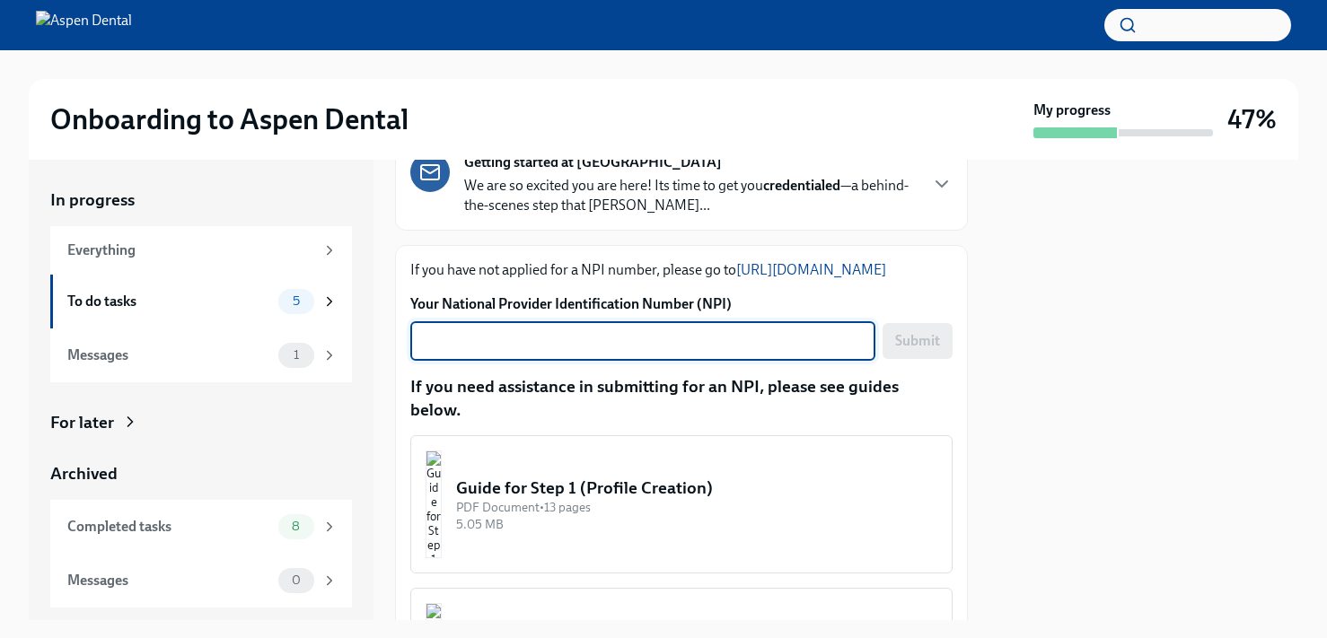
click at [493, 336] on textarea "Your National Provider Identification Number (NPI)" at bounding box center [643, 341] width 444 height 22
paste textarea "1154056554"
type textarea "1154056554"
click at [937, 347] on span "Submit" at bounding box center [917, 341] width 45 height 18
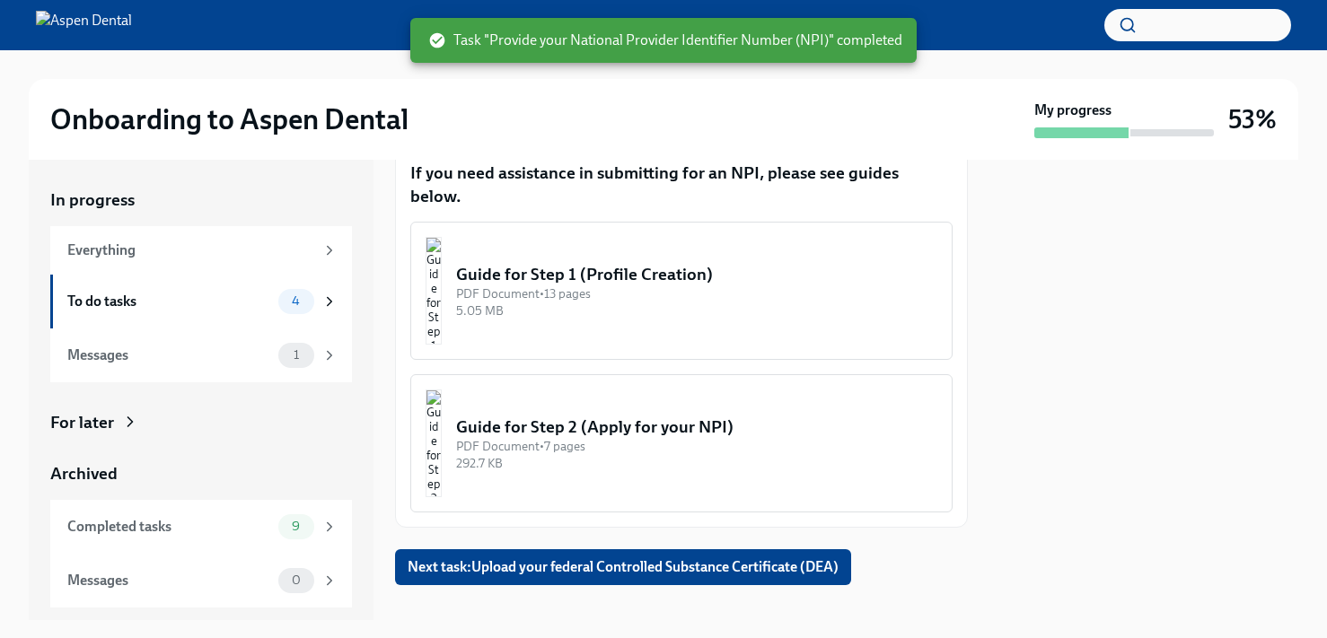
scroll to position [368, 0]
click at [650, 559] on span "Next task : Upload your federal Controlled Substance Certificate (DEA)" at bounding box center [623, 568] width 431 height 18
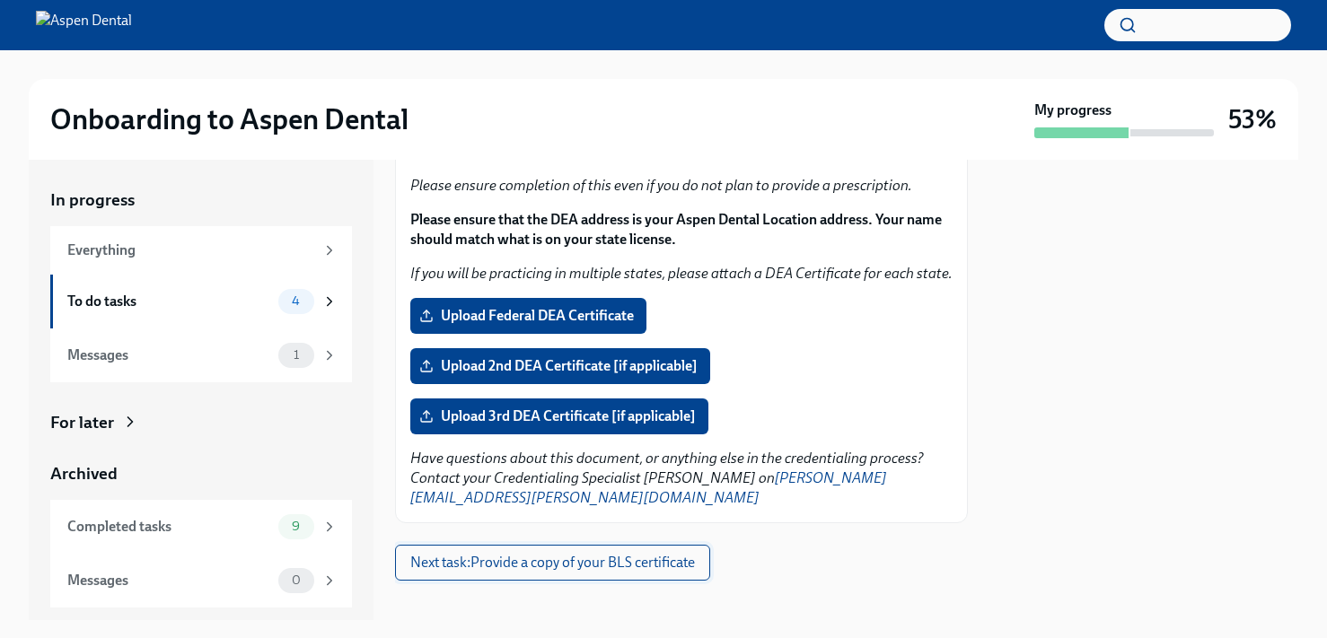
scroll to position [292, 0]
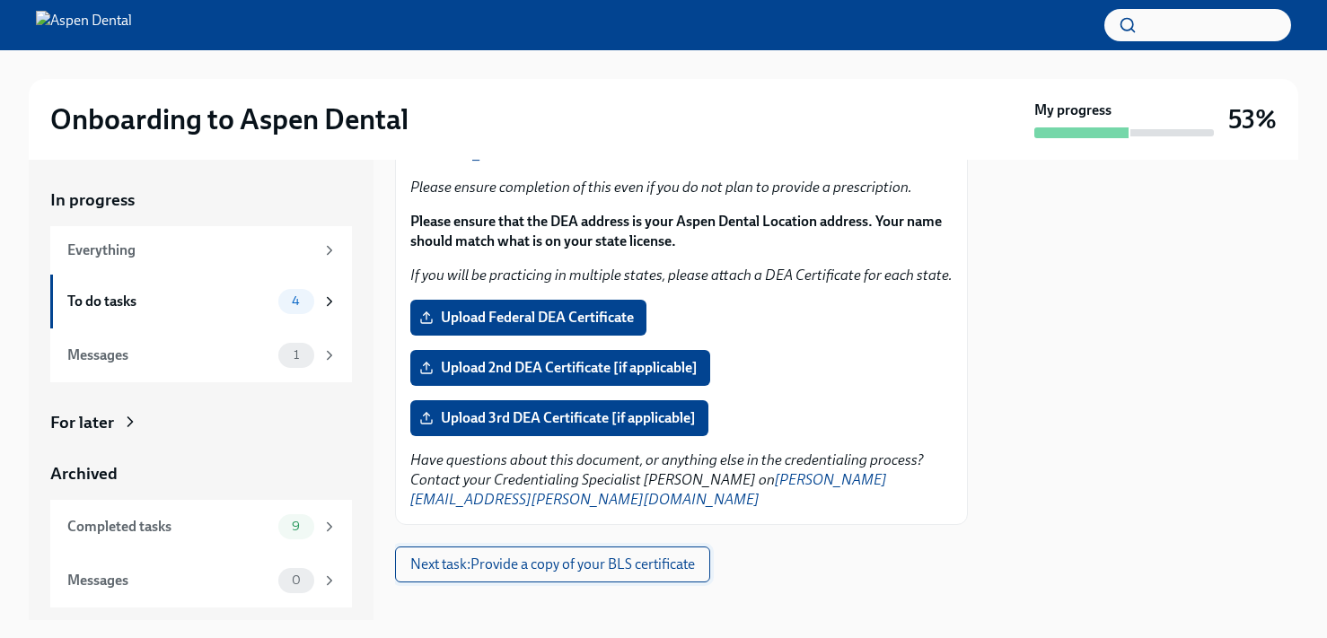
click at [619, 556] on span "Next task : Provide a copy of your BLS certificate" at bounding box center [552, 565] width 285 height 18
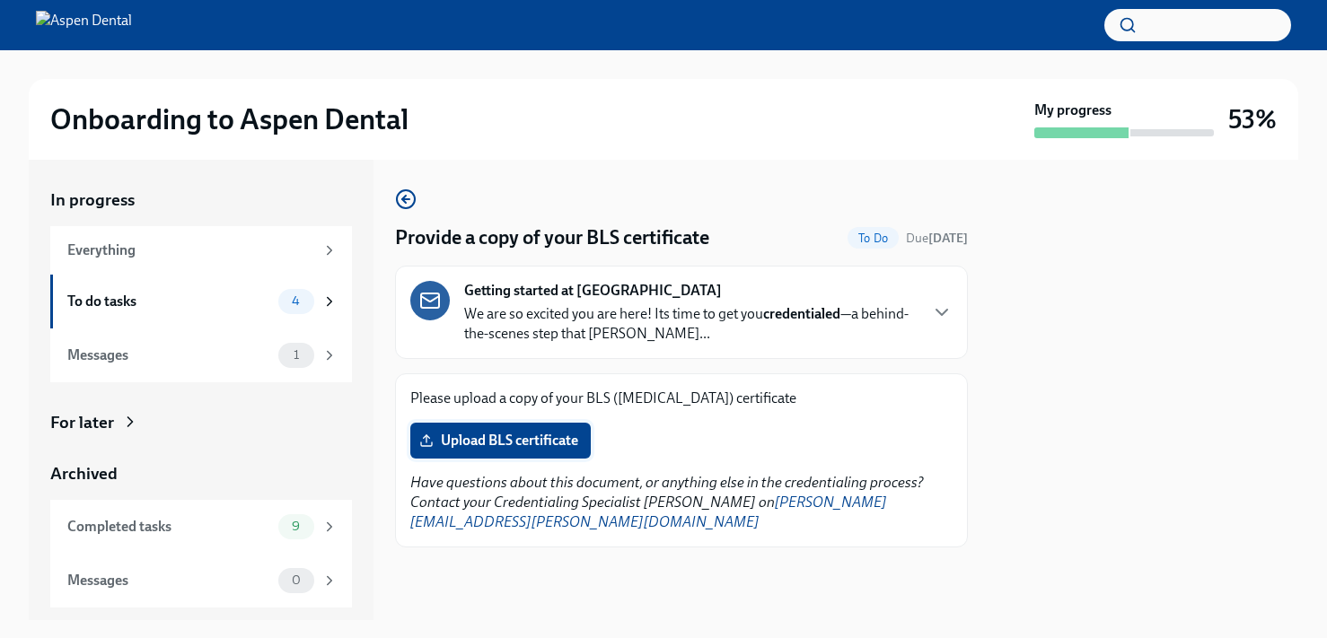
click at [565, 440] on span "Upload BLS certificate" at bounding box center [500, 441] width 155 height 18
click at [0, 0] on input "Upload BLS certificate" at bounding box center [0, 0] width 0 height 0
click at [933, 313] on icon "button" at bounding box center [942, 313] width 22 height 22
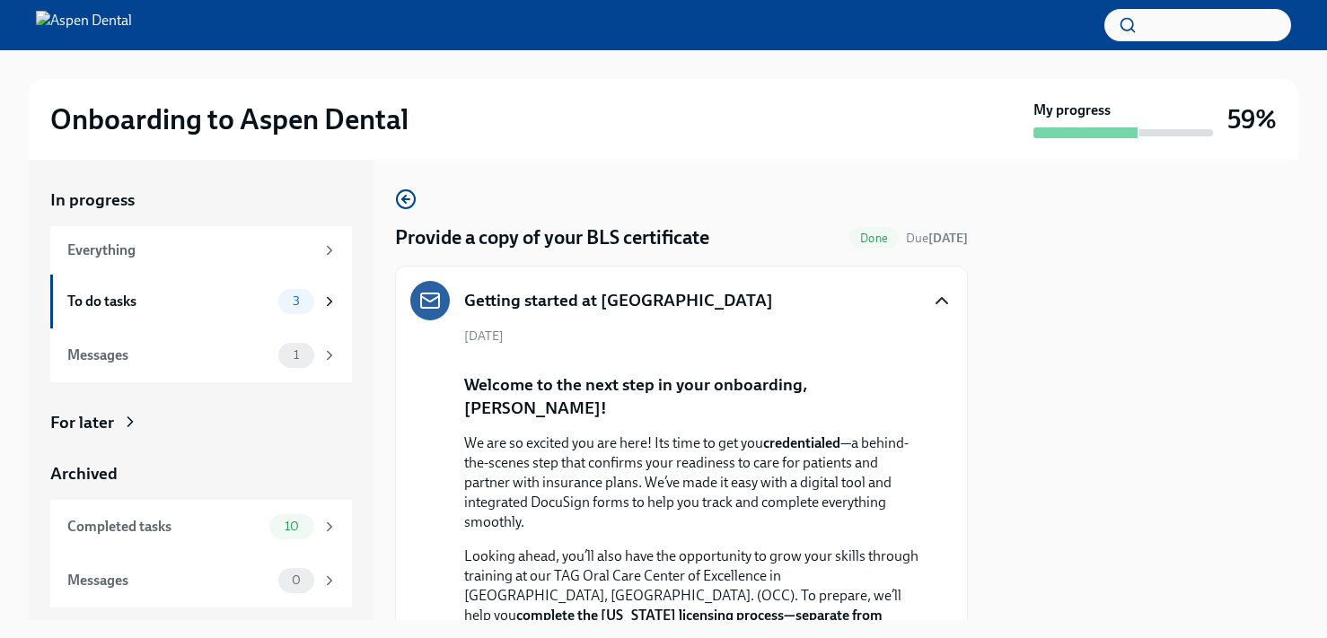
click at [937, 302] on icon "button" at bounding box center [942, 301] width 22 height 22
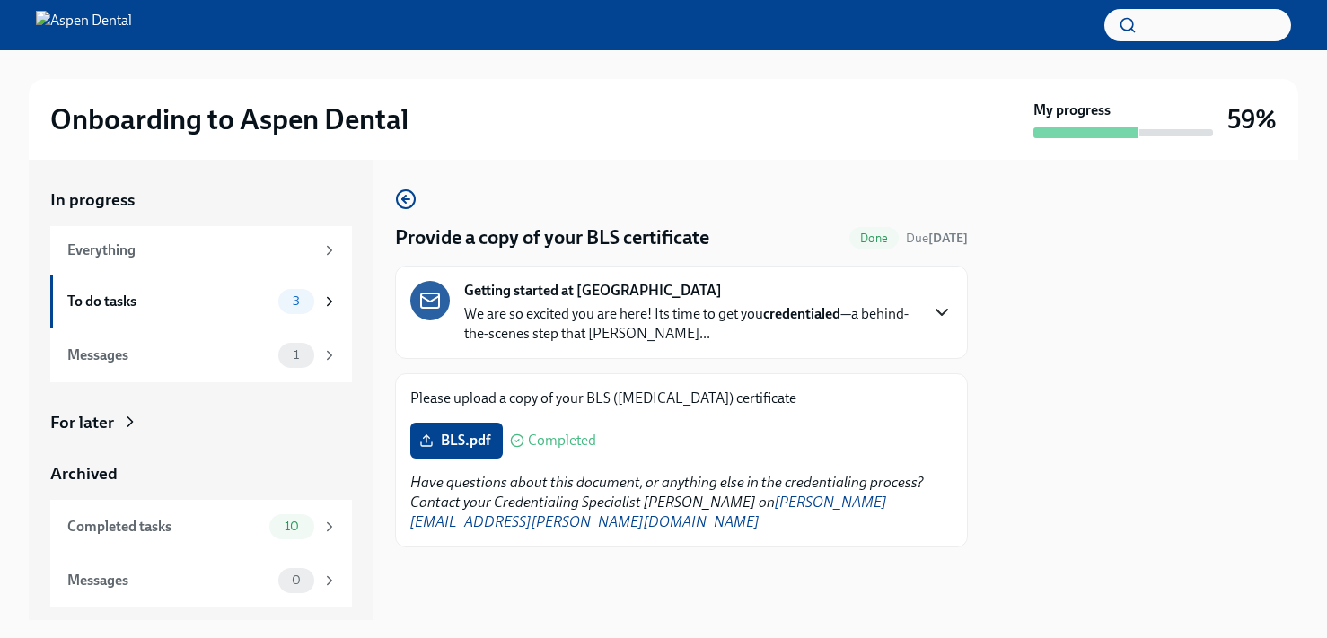
click at [937, 302] on icon "button" at bounding box center [942, 313] width 22 height 22
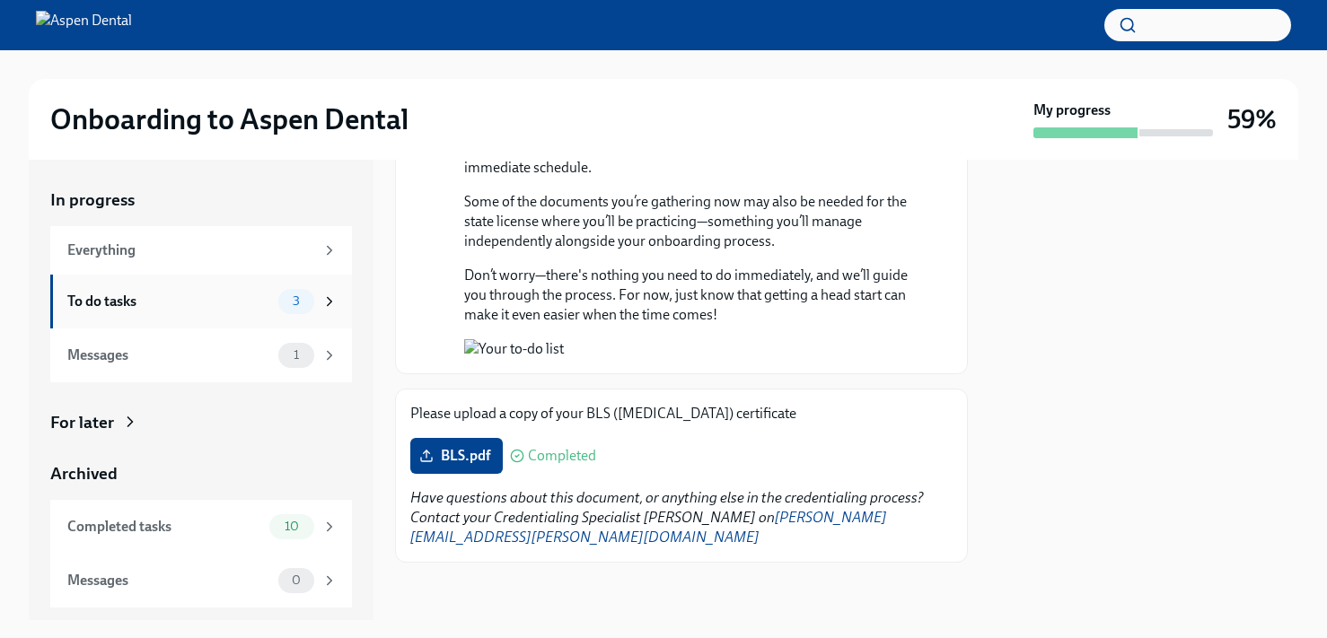
click at [158, 310] on div "To do tasks" at bounding box center [169, 302] width 204 height 20
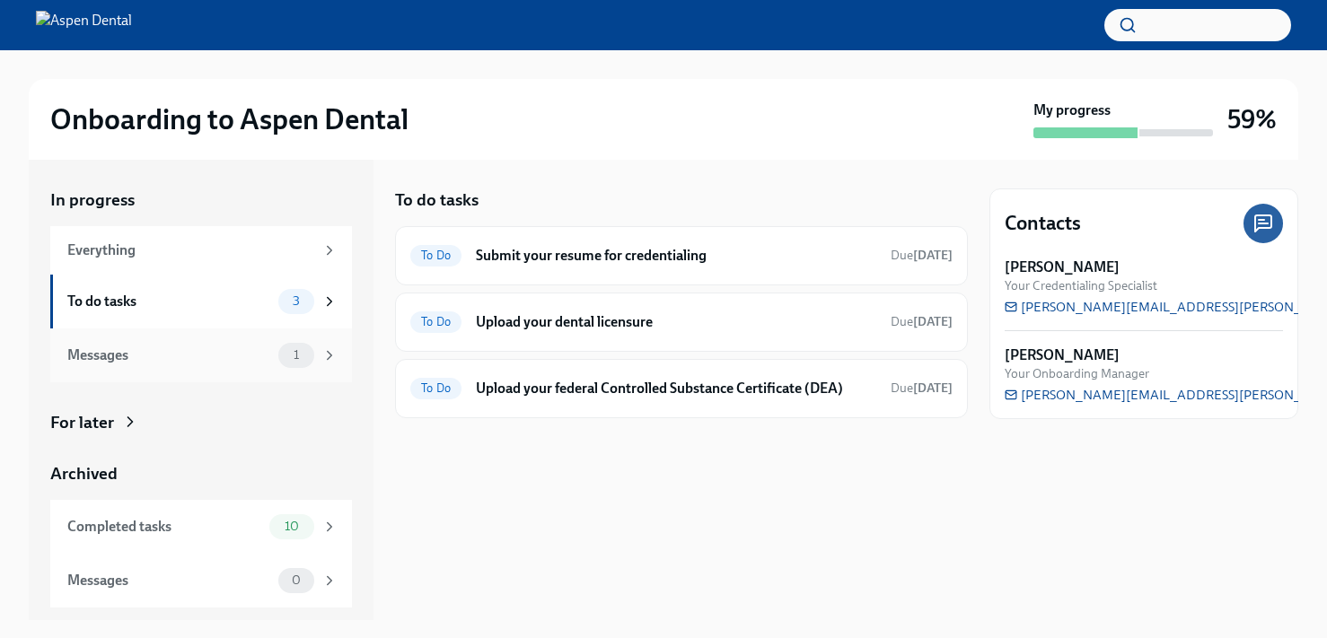
click at [156, 351] on div "Messages" at bounding box center [169, 356] width 204 height 20
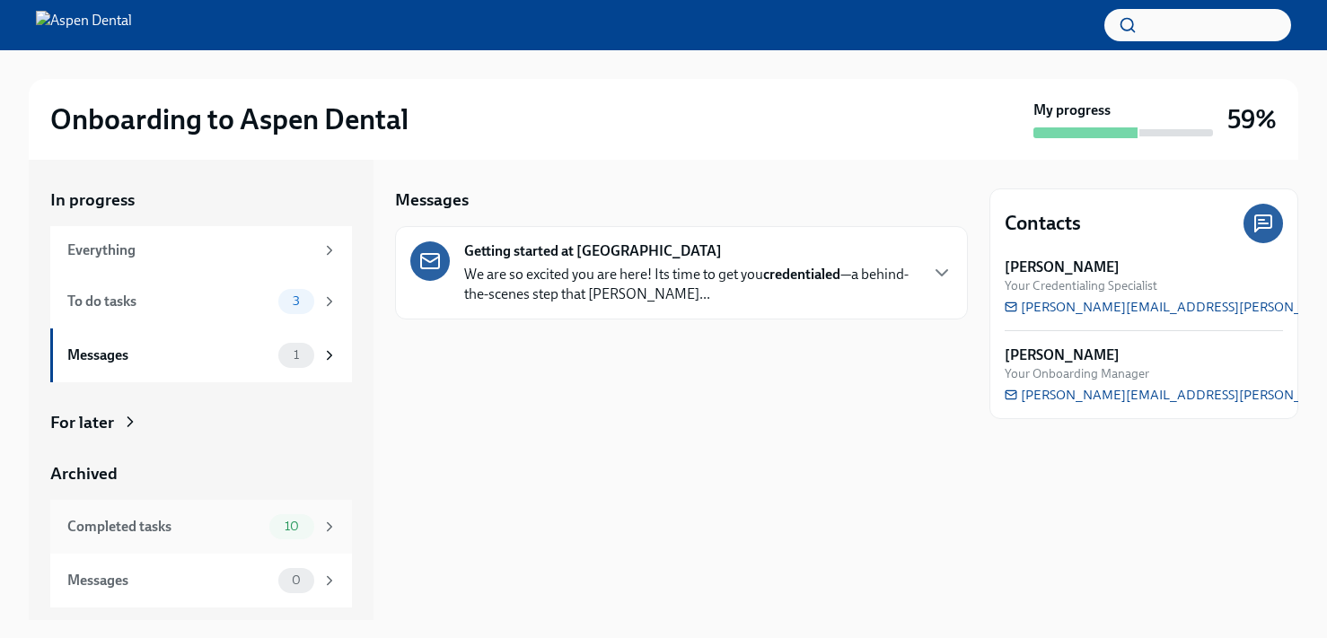
click at [203, 537] on div "Completed tasks 10" at bounding box center [202, 527] width 270 height 25
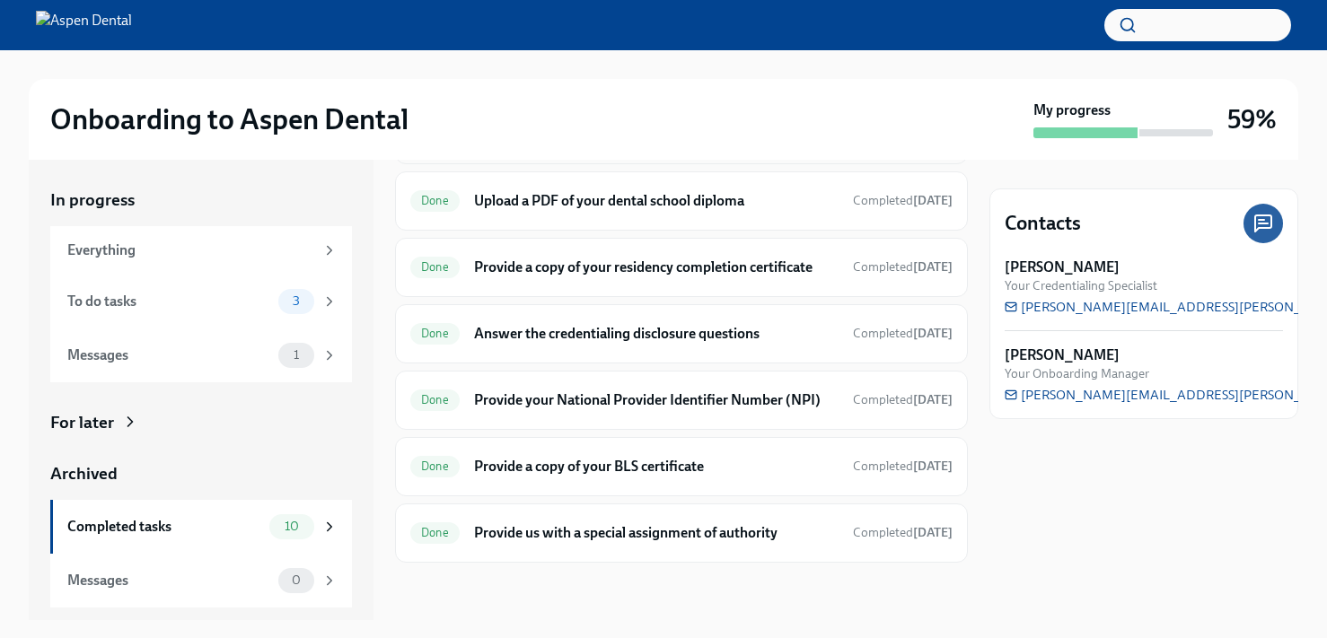
scroll to position [338, 0]
click at [242, 311] on div "To do tasks 3" at bounding box center [202, 301] width 270 height 25
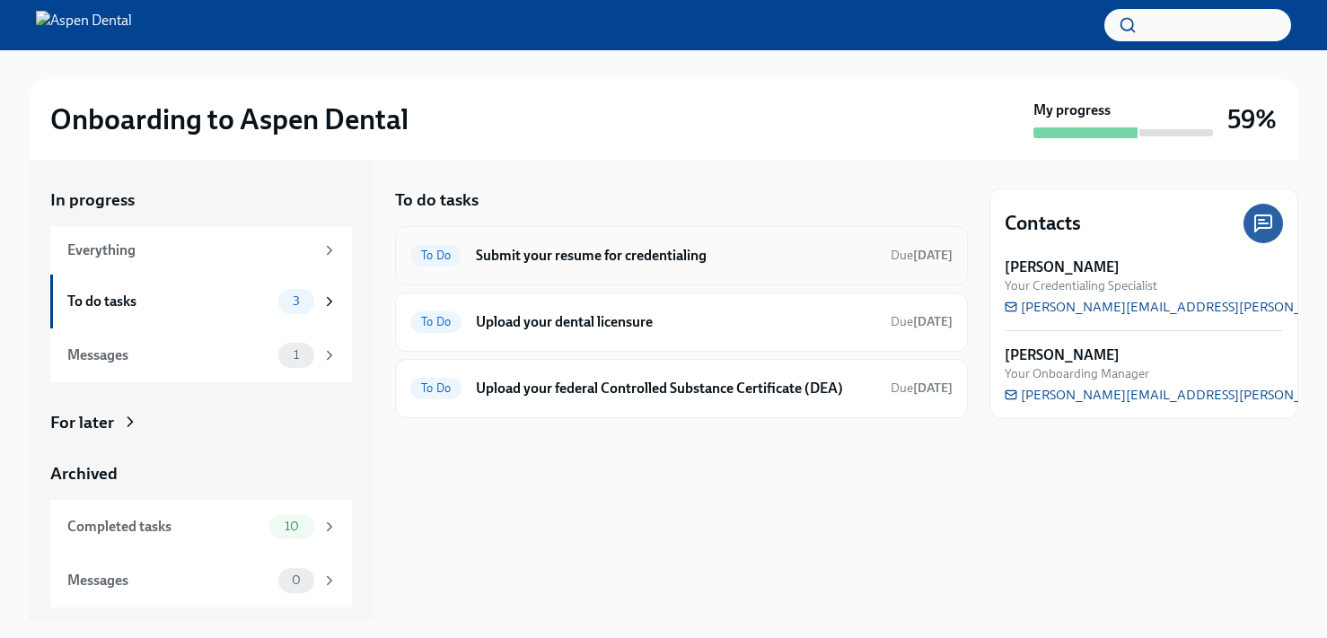
click at [585, 261] on h6 "Submit your resume for credentialing" at bounding box center [676, 256] width 400 height 20
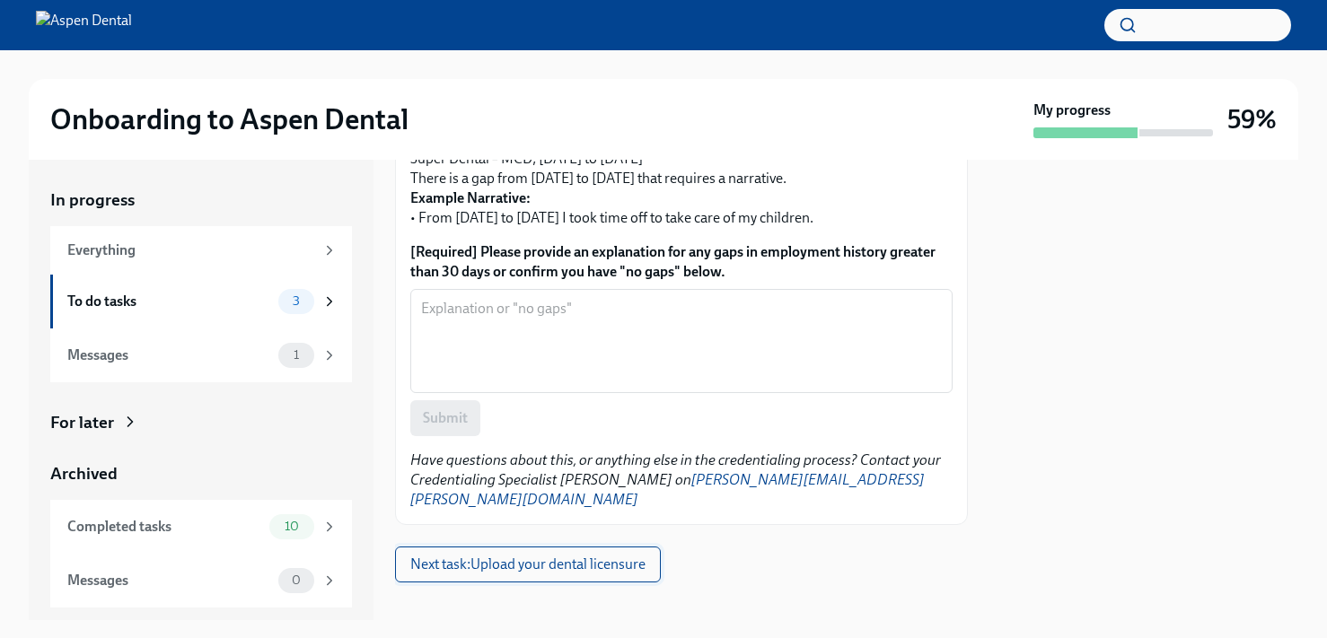
scroll to position [796, 0]
click at [604, 557] on span "Next task : Upload your dental licensure" at bounding box center [527, 566] width 235 height 18
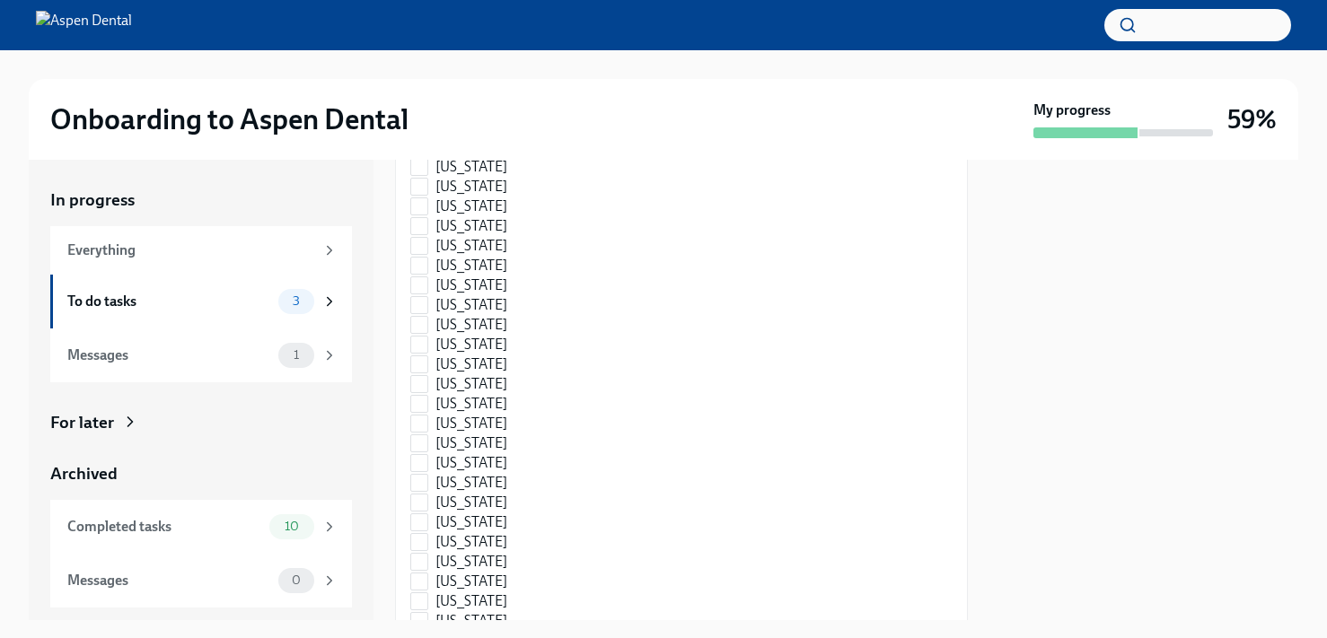
scroll to position [2769, 0]
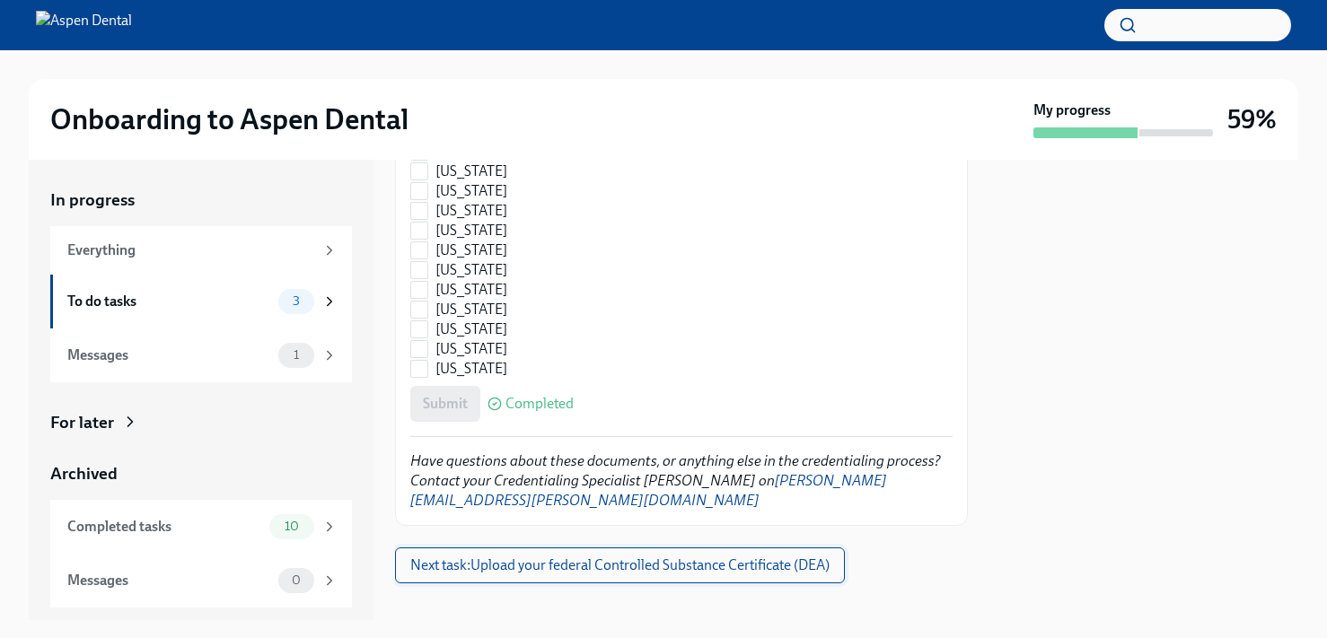
click at [585, 557] on span "Next task : Upload your federal Controlled Substance Certificate (DEA)" at bounding box center [619, 566] width 419 height 18
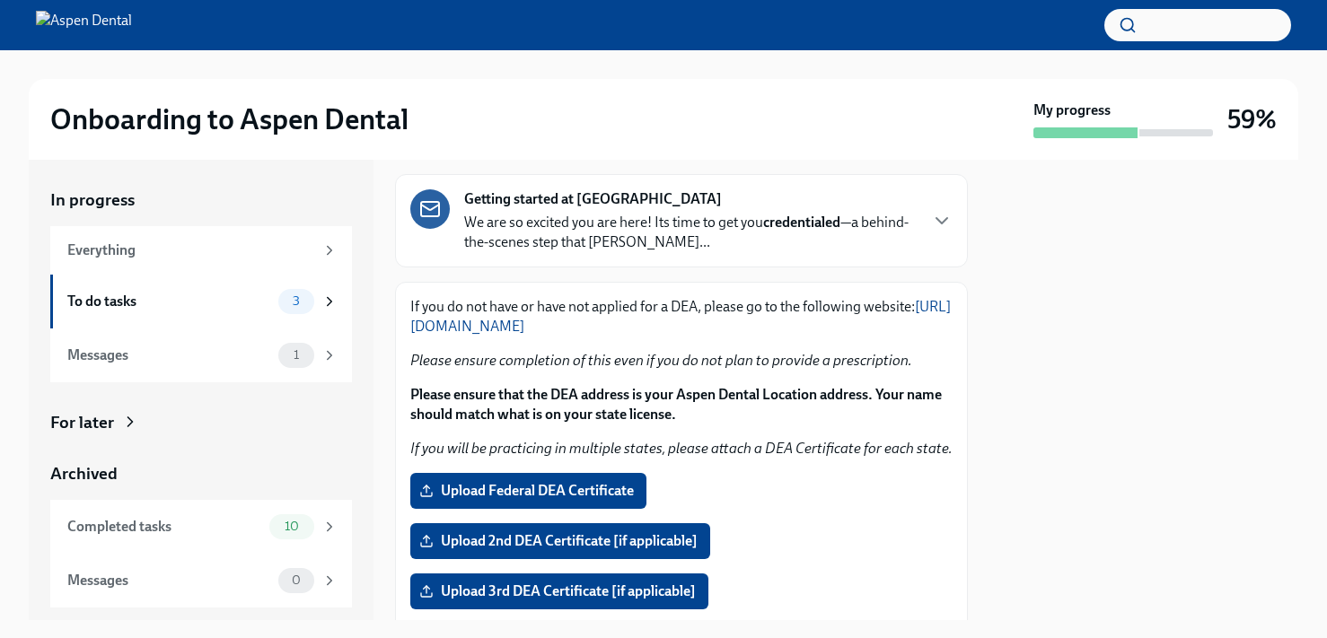
scroll to position [127, 0]
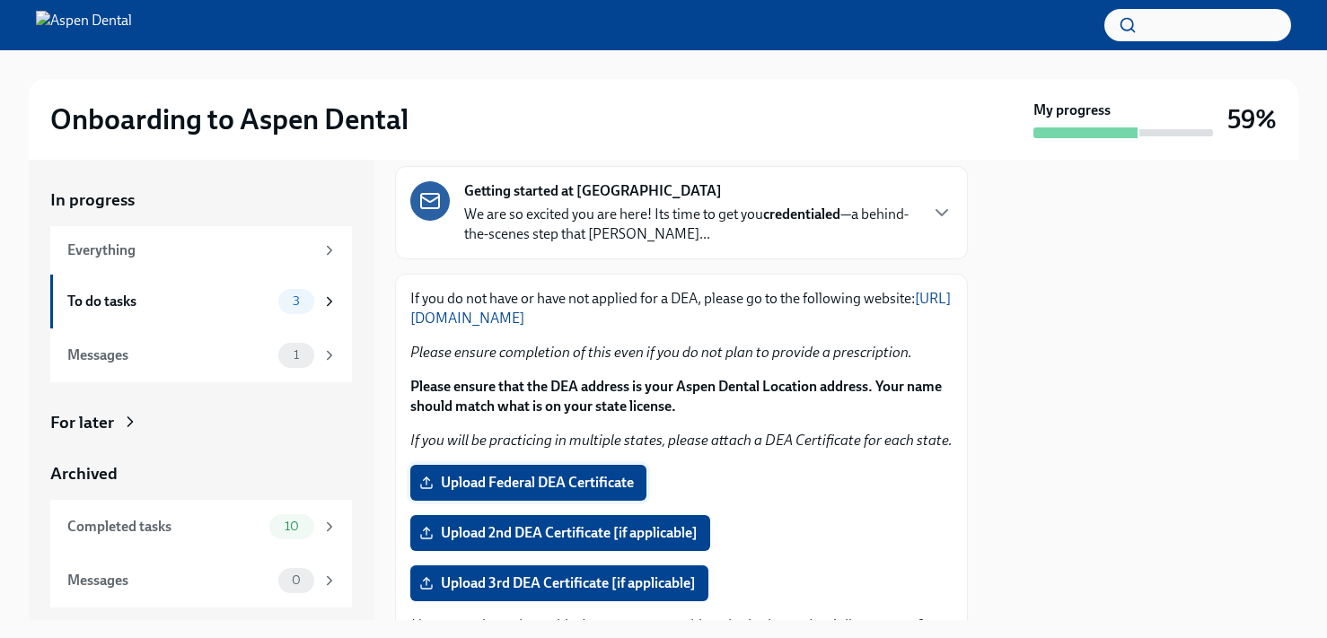
click at [552, 485] on span "Upload Federal DEA Certificate" at bounding box center [528, 483] width 211 height 18
click at [0, 0] on input "Upload Federal DEA Certificate" at bounding box center [0, 0] width 0 height 0
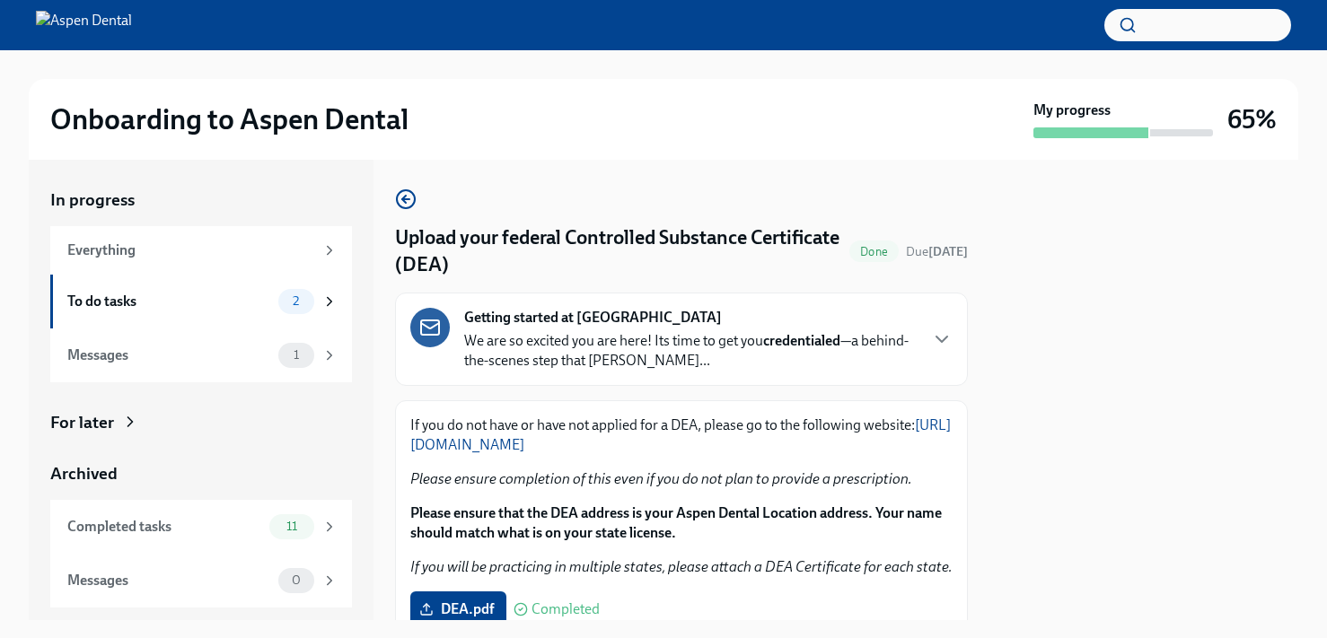
scroll to position [0, 0]
click at [248, 309] on div "To do tasks" at bounding box center [169, 302] width 204 height 20
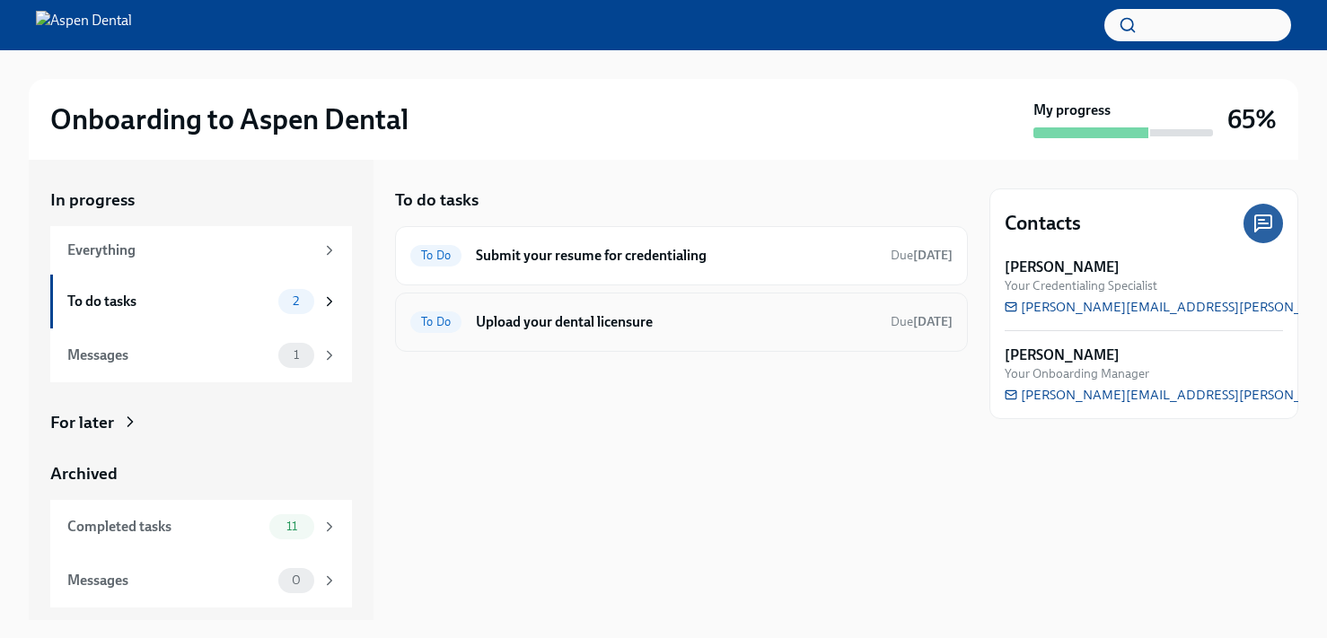
click at [515, 327] on h6 "Upload your dental licensure" at bounding box center [676, 322] width 400 height 20
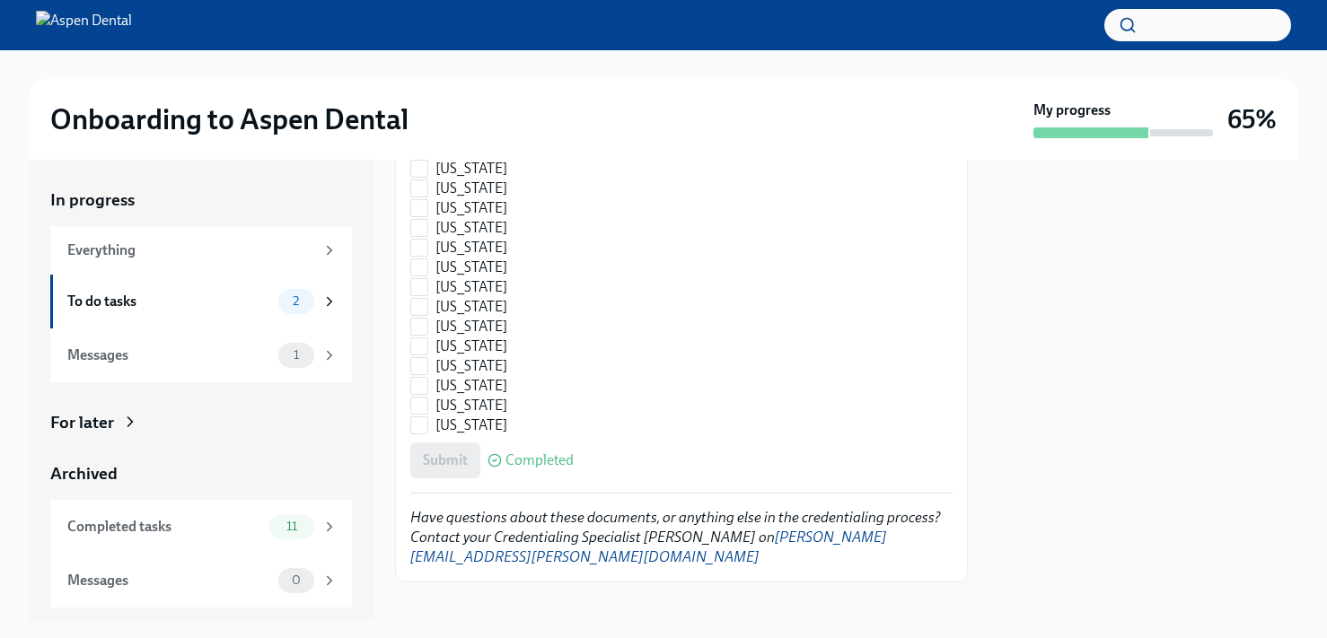
scroll to position [2712, 0]
click at [451, 456] on div "Submit Completed" at bounding box center [681, 462] width 542 height 36
click at [172, 297] on div "To do tasks" at bounding box center [169, 302] width 204 height 20
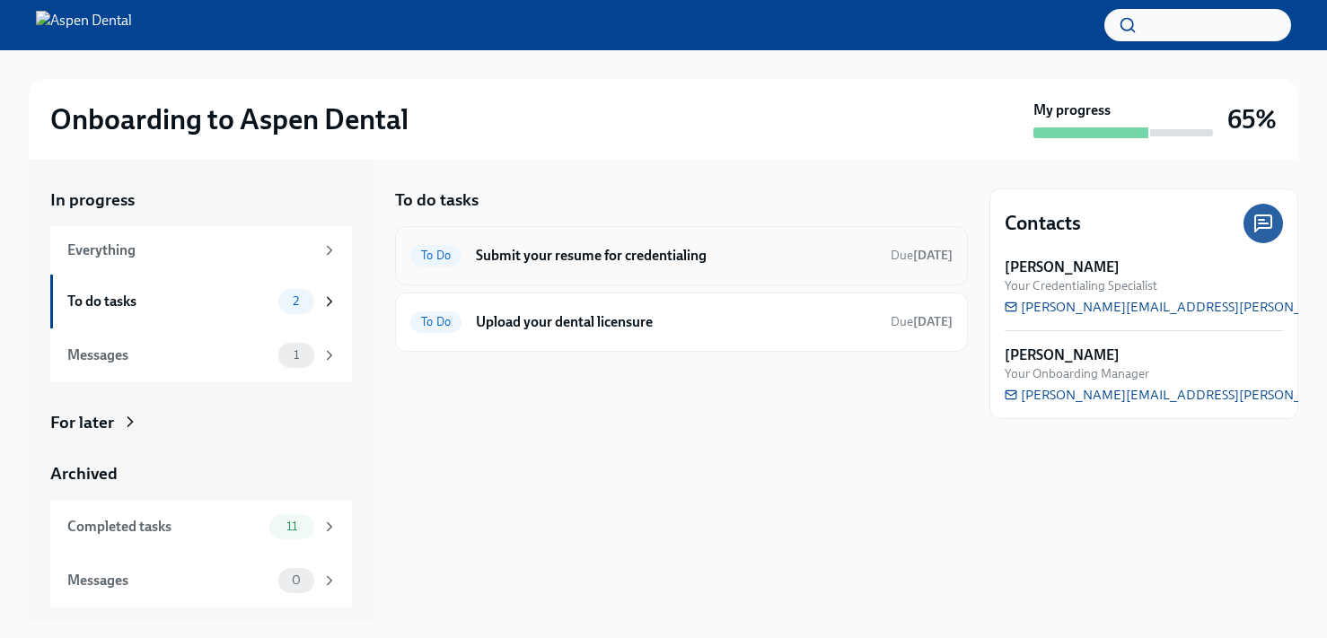
click at [505, 263] on h6 "Submit your resume for credentialing" at bounding box center [676, 256] width 400 height 20
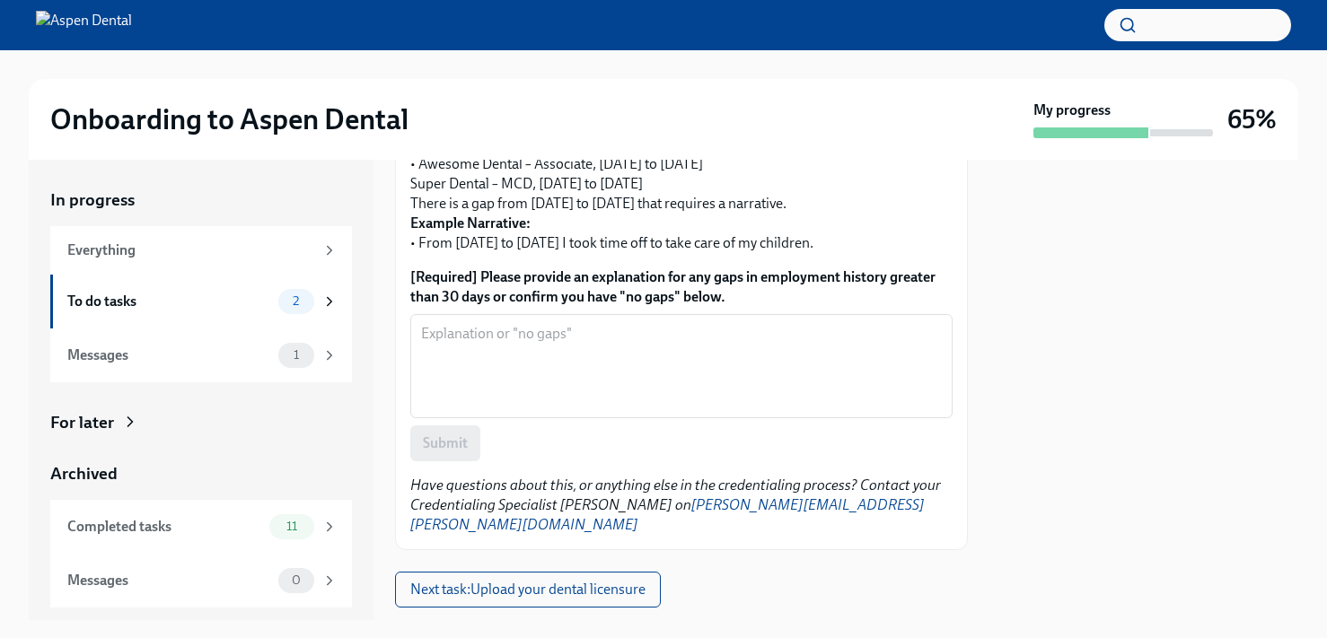
scroll to position [767, 0]
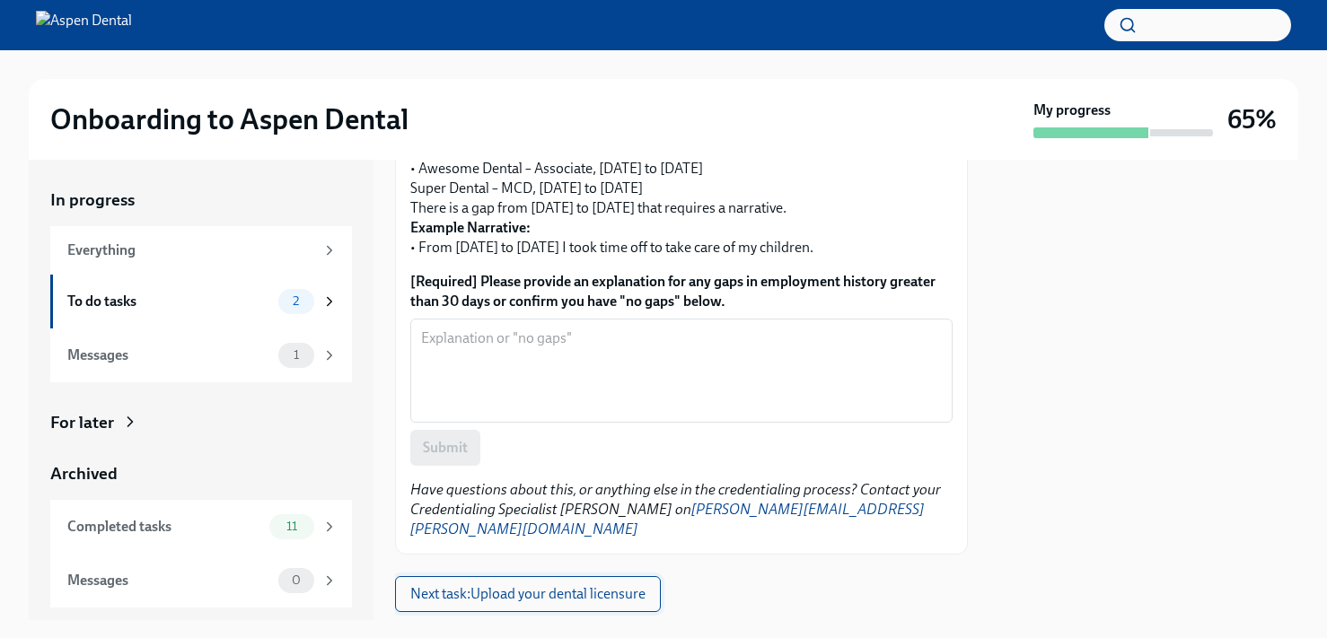
click at [557, 585] on button "Next task : Upload your dental licensure" at bounding box center [528, 594] width 266 height 36
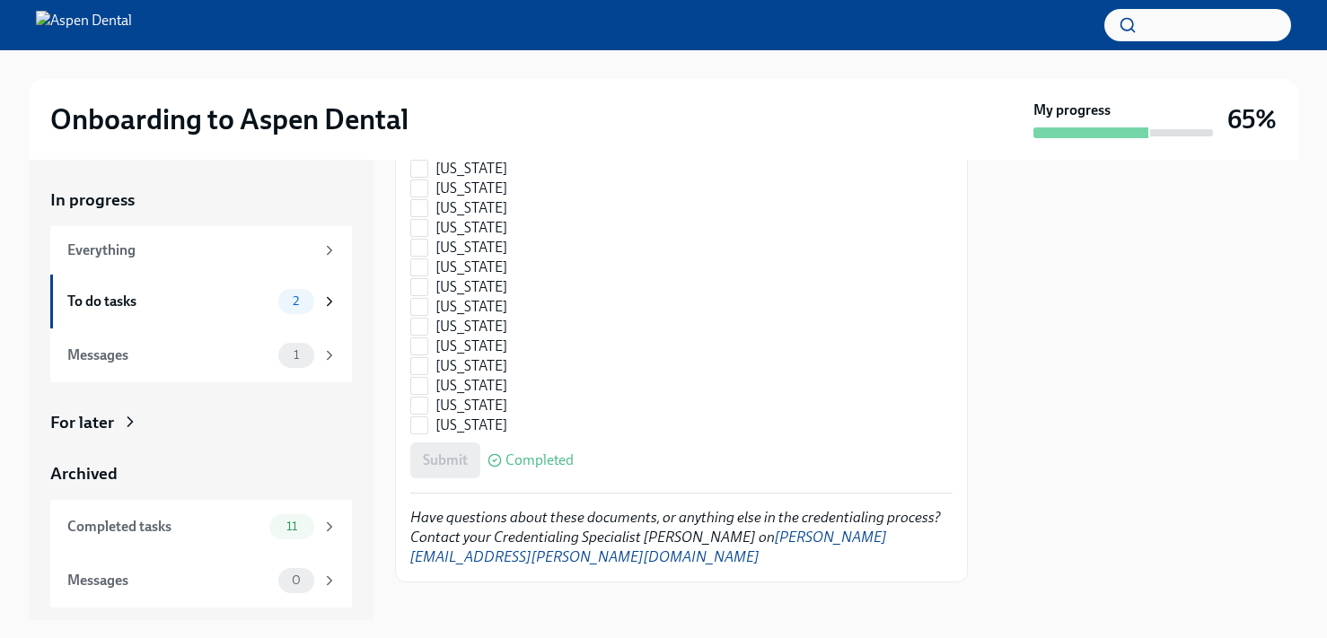
scroll to position [2712, 0]
click at [448, 466] on div "Submit Completed" at bounding box center [681, 462] width 542 height 36
click at [207, 527] on div "Completed tasks" at bounding box center [164, 527] width 195 height 20
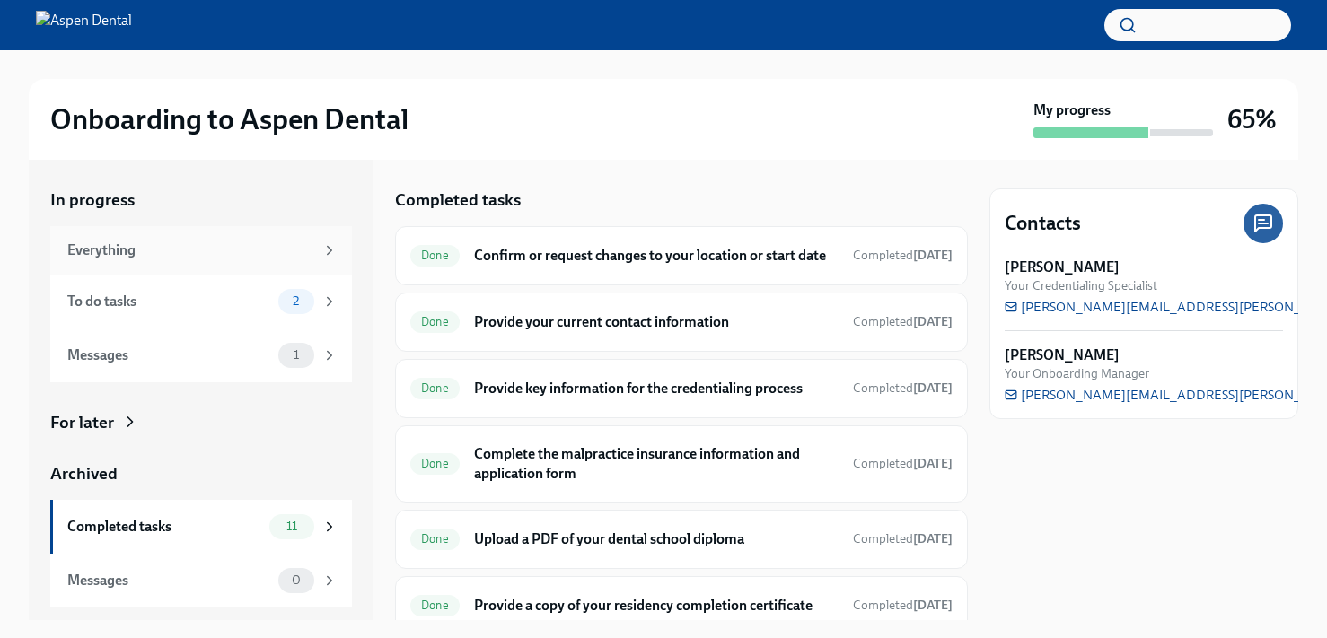
click at [207, 249] on div "Everything" at bounding box center [190, 251] width 247 height 20
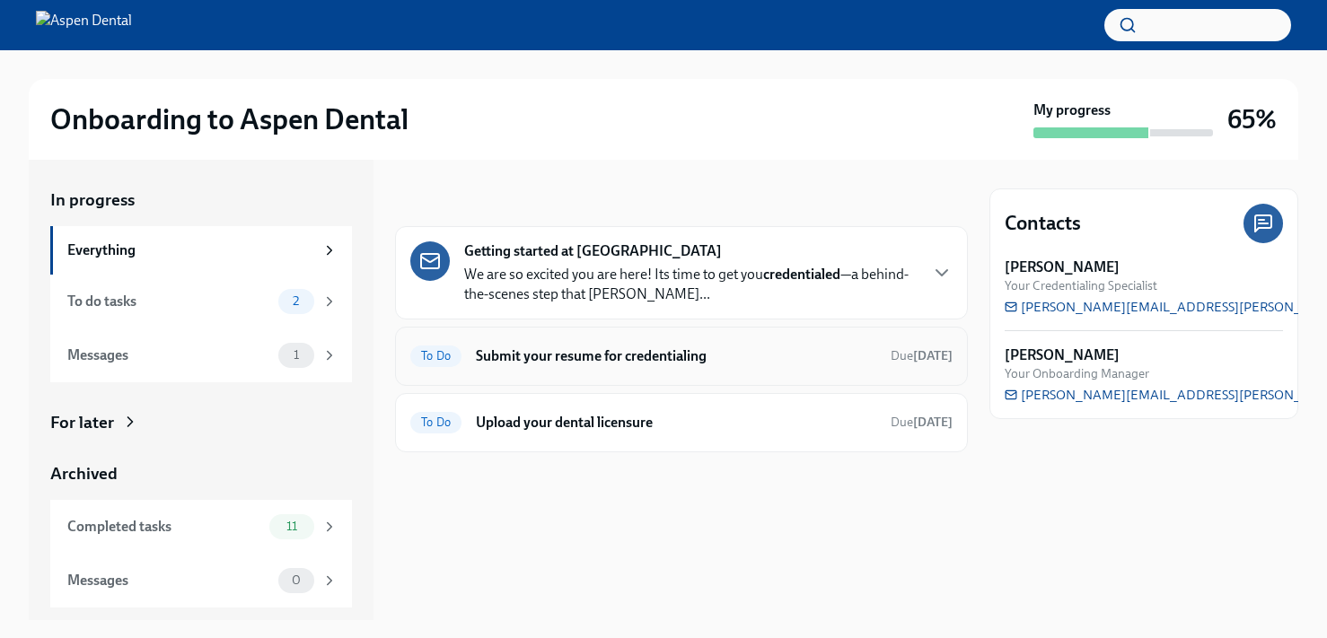
click at [591, 362] on h6 "Submit your resume for credentialing" at bounding box center [676, 357] width 400 height 20
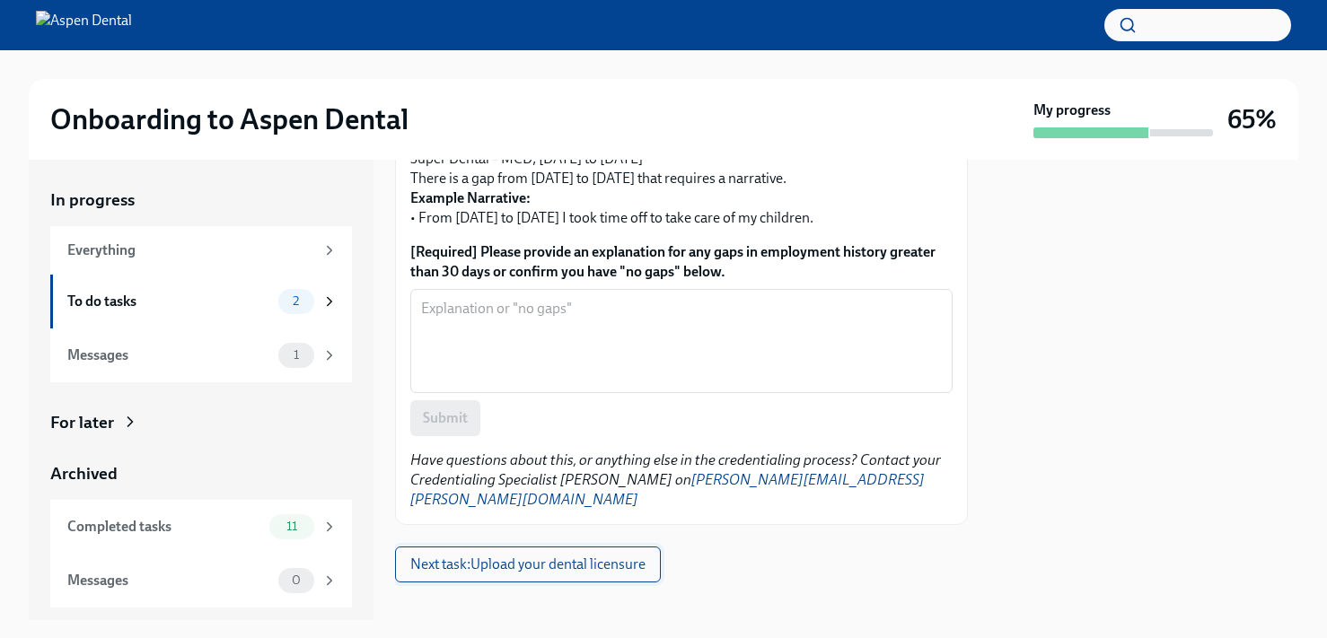
scroll to position [796, 0]
click at [550, 560] on button "Next task : Upload your dental licensure" at bounding box center [528, 566] width 266 height 36
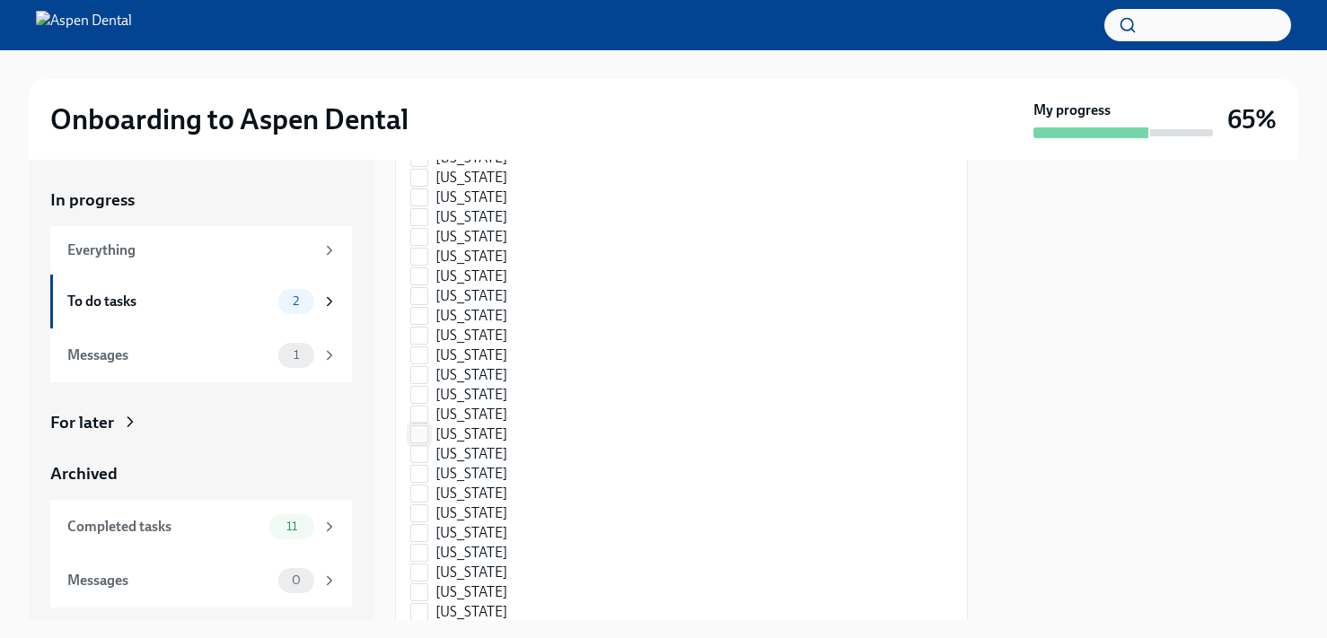
scroll to position [1035, 0]
click at [424, 198] on input "[US_STATE]" at bounding box center [419, 201] width 16 height 16
checkbox input "true"
click at [427, 519] on span at bounding box center [419, 519] width 18 height 18
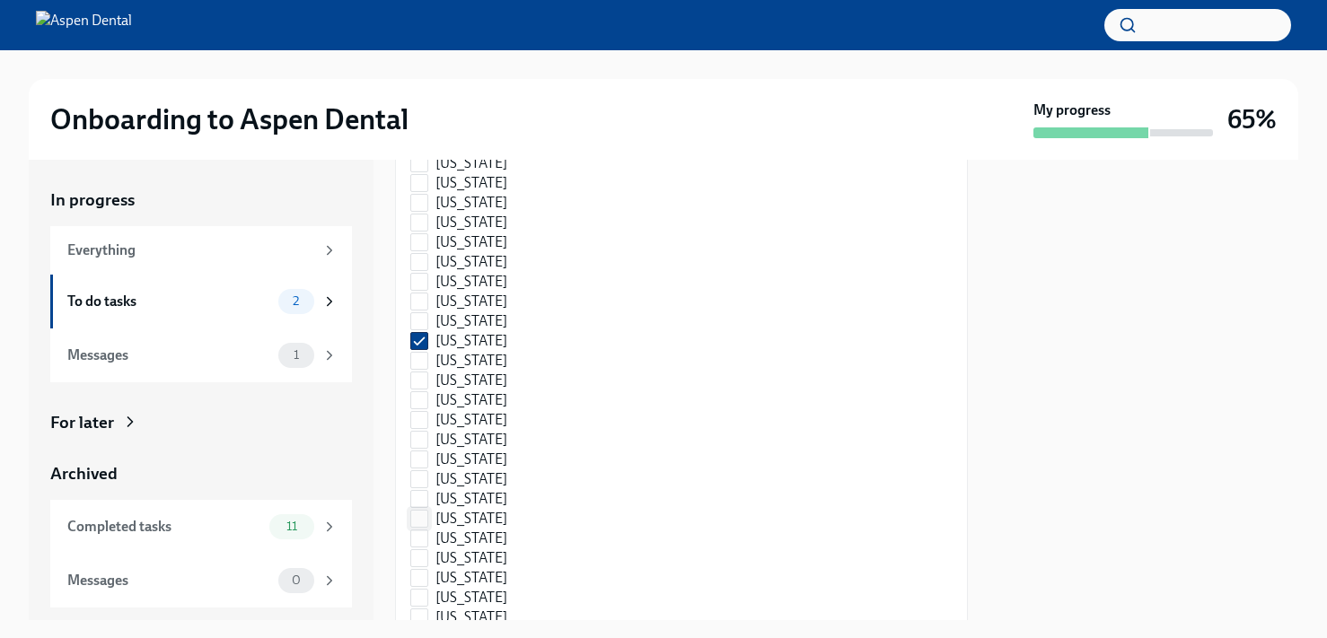
click at [427, 519] on input "[US_STATE]" at bounding box center [419, 519] width 16 height 16
checkbox input "true"
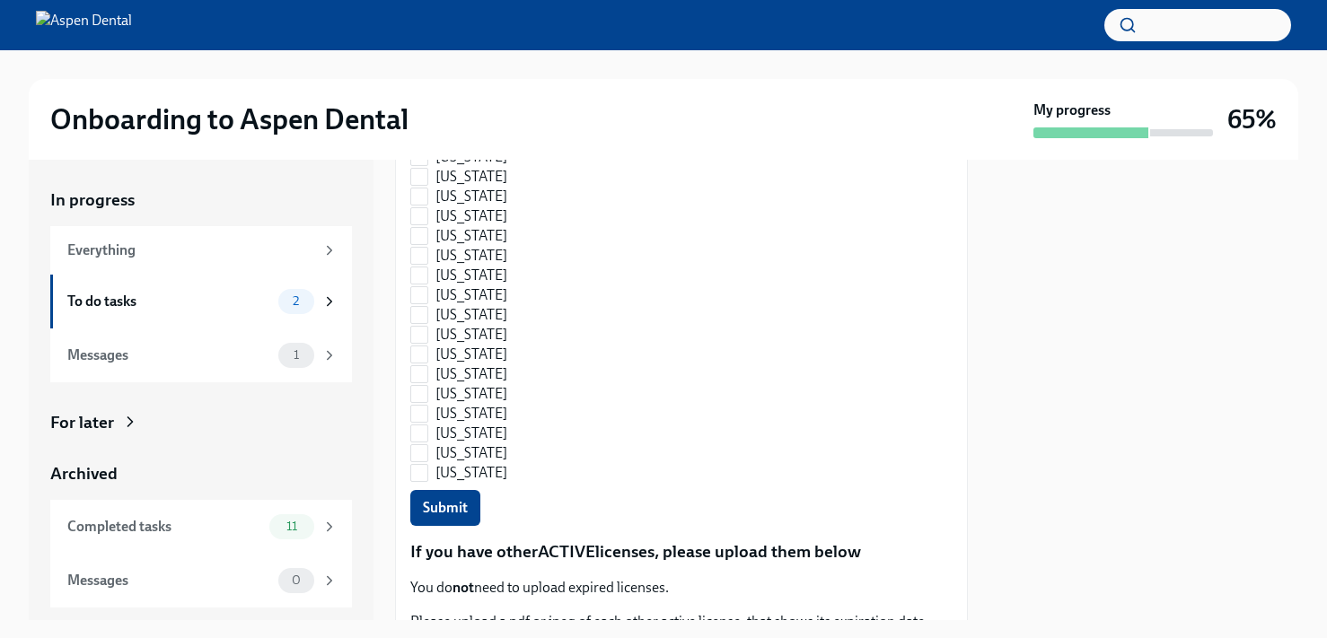
scroll to position [1427, 0]
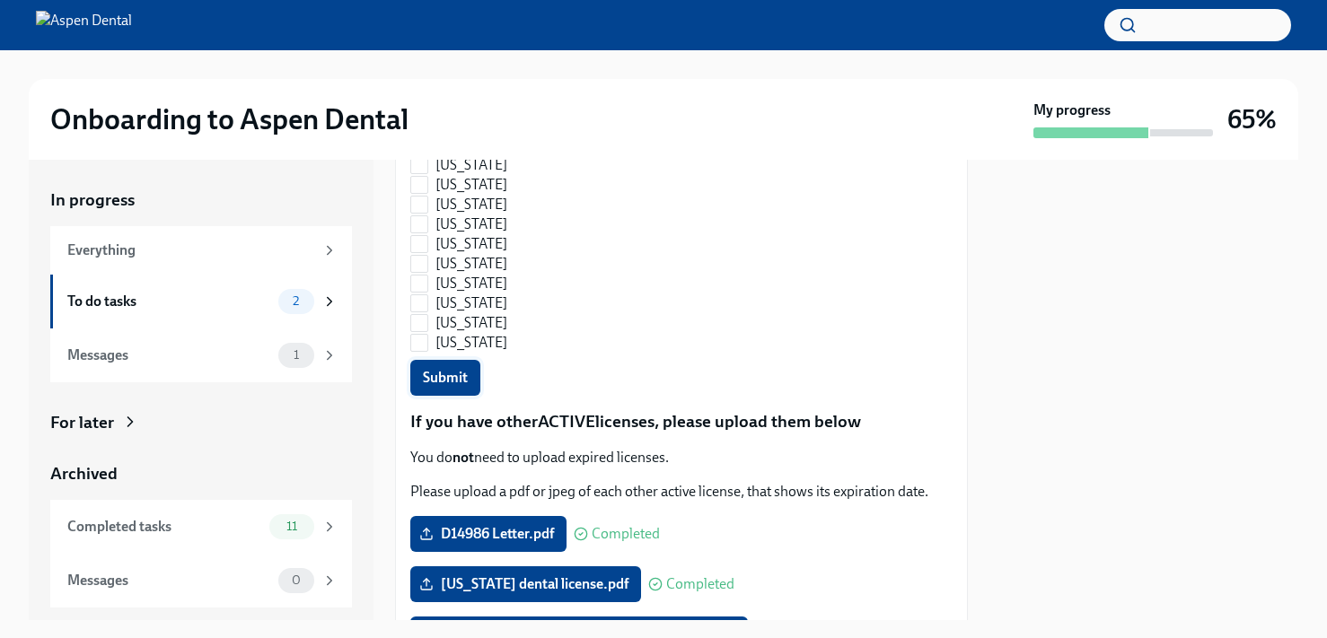
click at [462, 380] on span "Submit" at bounding box center [445, 378] width 45 height 18
checkbox input "false"
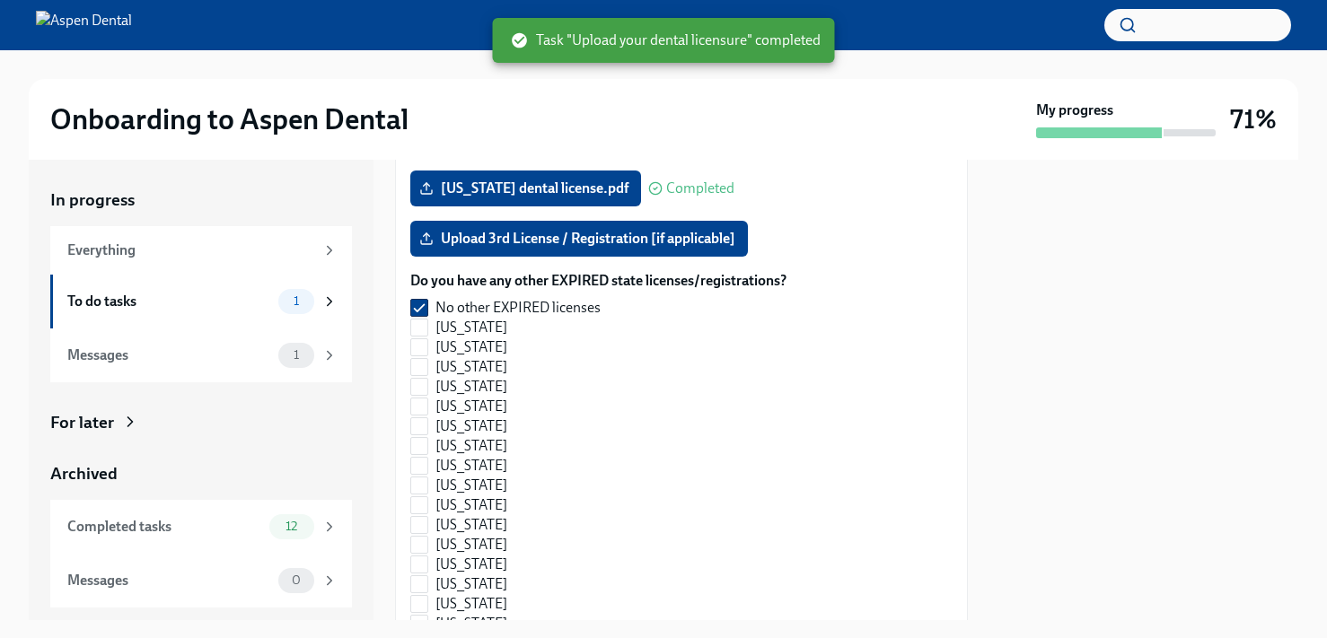
checkbox input "true"
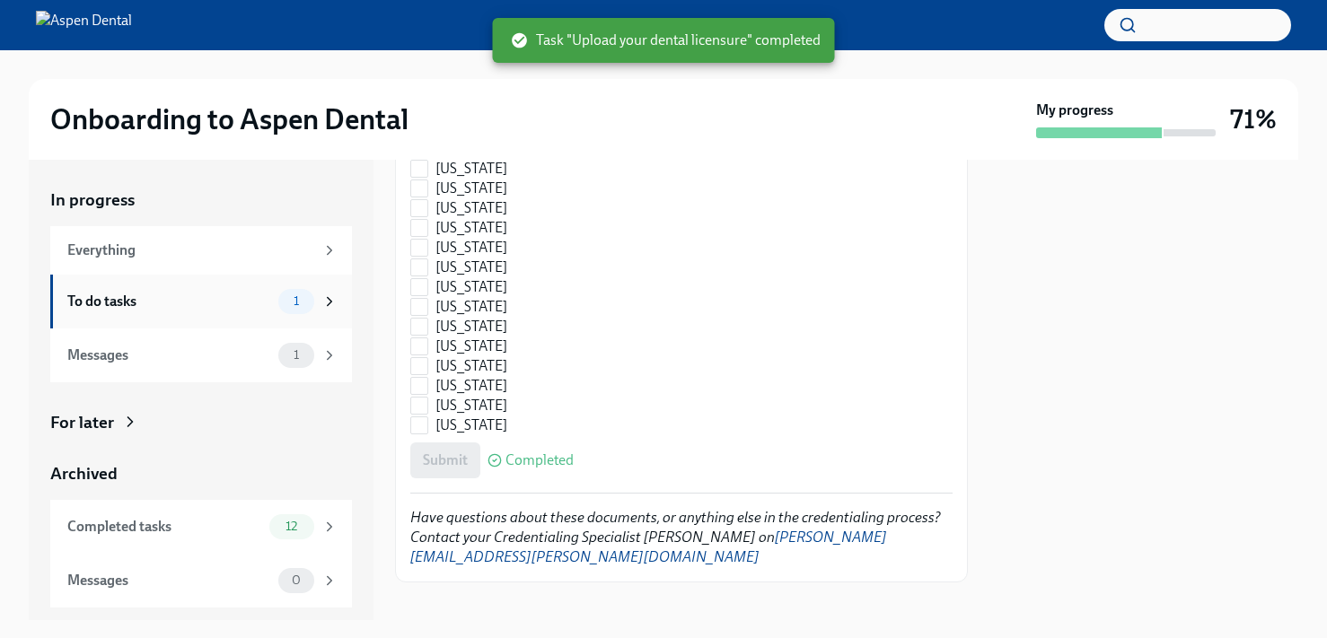
scroll to position [2712, 0]
click at [176, 296] on div "To do tasks" at bounding box center [169, 302] width 204 height 20
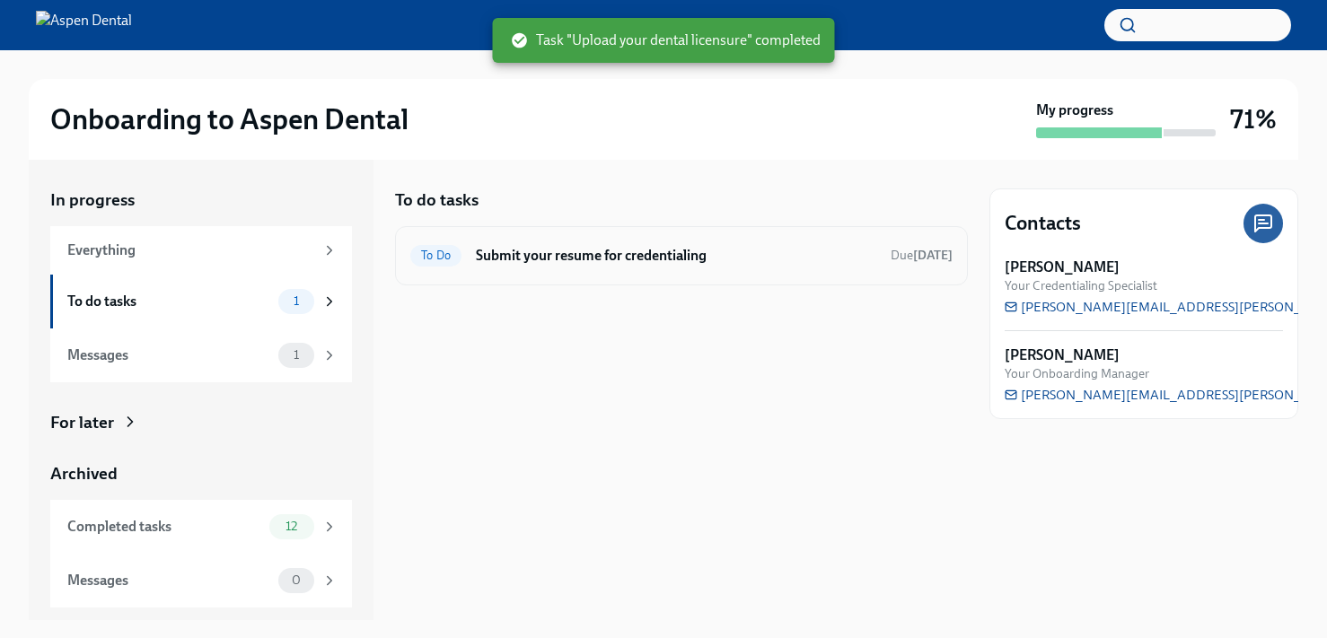
click at [551, 259] on h6 "Submit your resume for credentialing" at bounding box center [676, 256] width 400 height 20
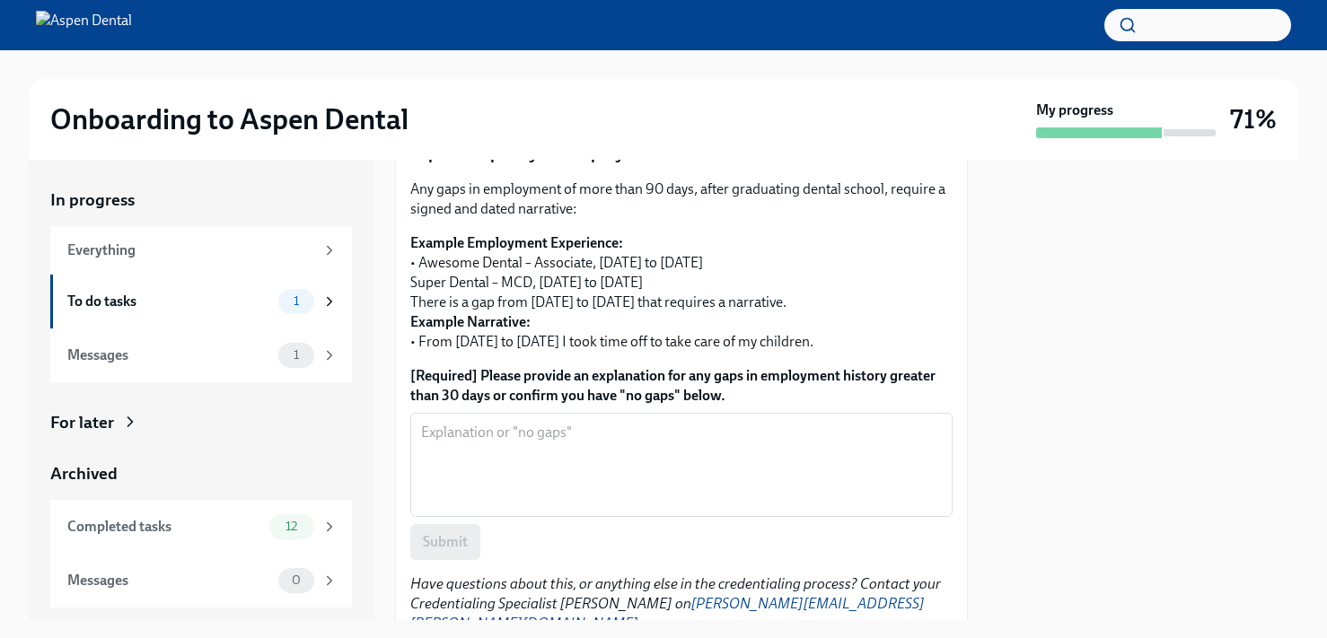
scroll to position [708, 0]
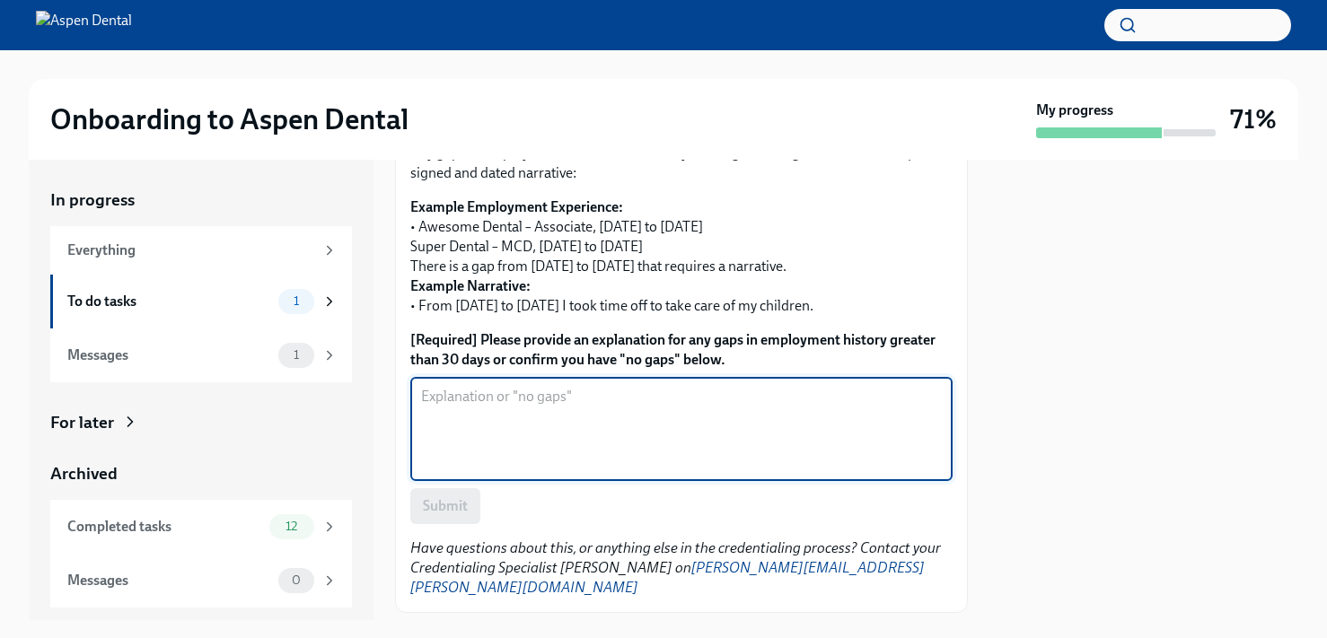
click at [473, 450] on textarea "[Required] Please provide an explanation for any gaps in employment history gre…" at bounding box center [681, 429] width 521 height 86
type textarea "no gaps"
click at [464, 517] on button "Submit" at bounding box center [445, 506] width 70 height 36
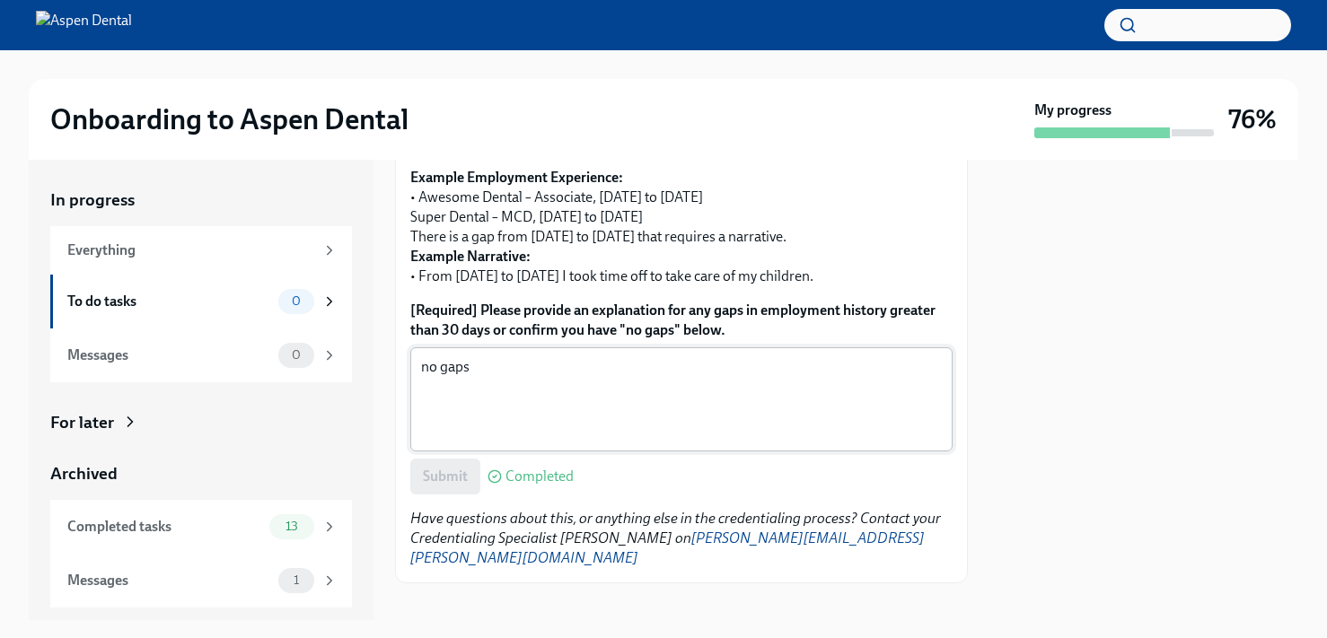
scroll to position [0, 0]
click at [220, 308] on div "To do tasks" at bounding box center [169, 302] width 204 height 20
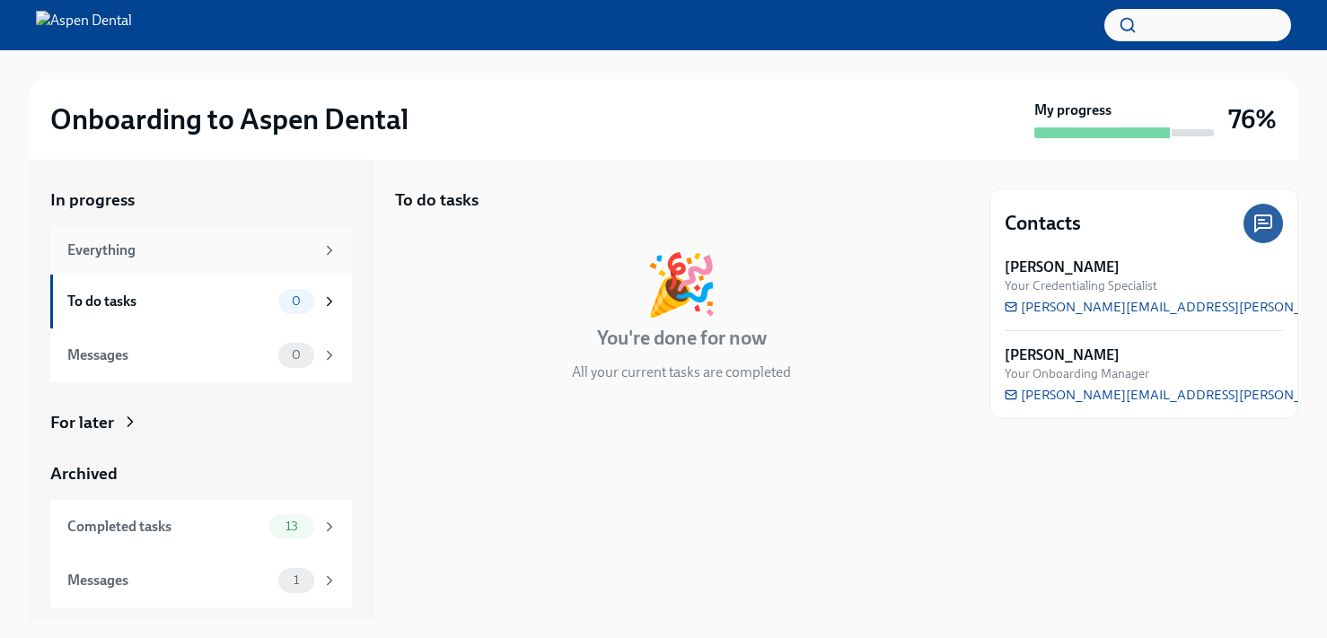
click at [227, 251] on div "Everything" at bounding box center [190, 251] width 247 height 20
click at [97, 423] on div "For later" at bounding box center [82, 422] width 64 height 23
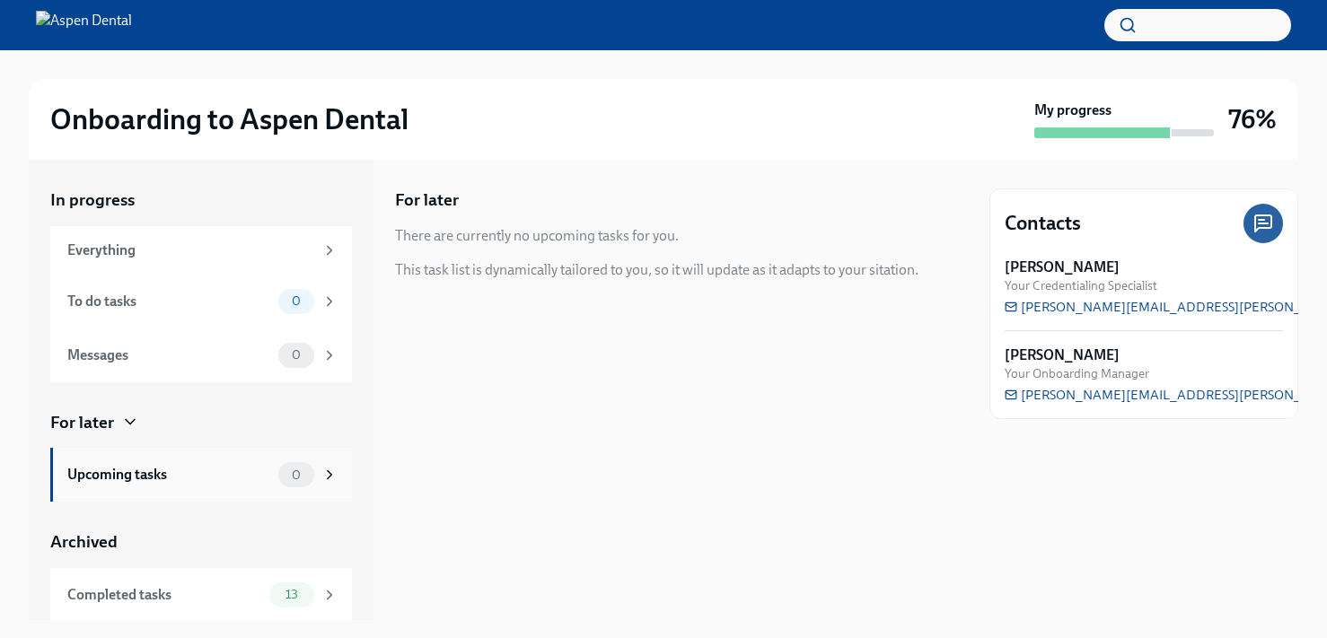
click at [133, 470] on div "Upcoming tasks" at bounding box center [169, 475] width 204 height 20
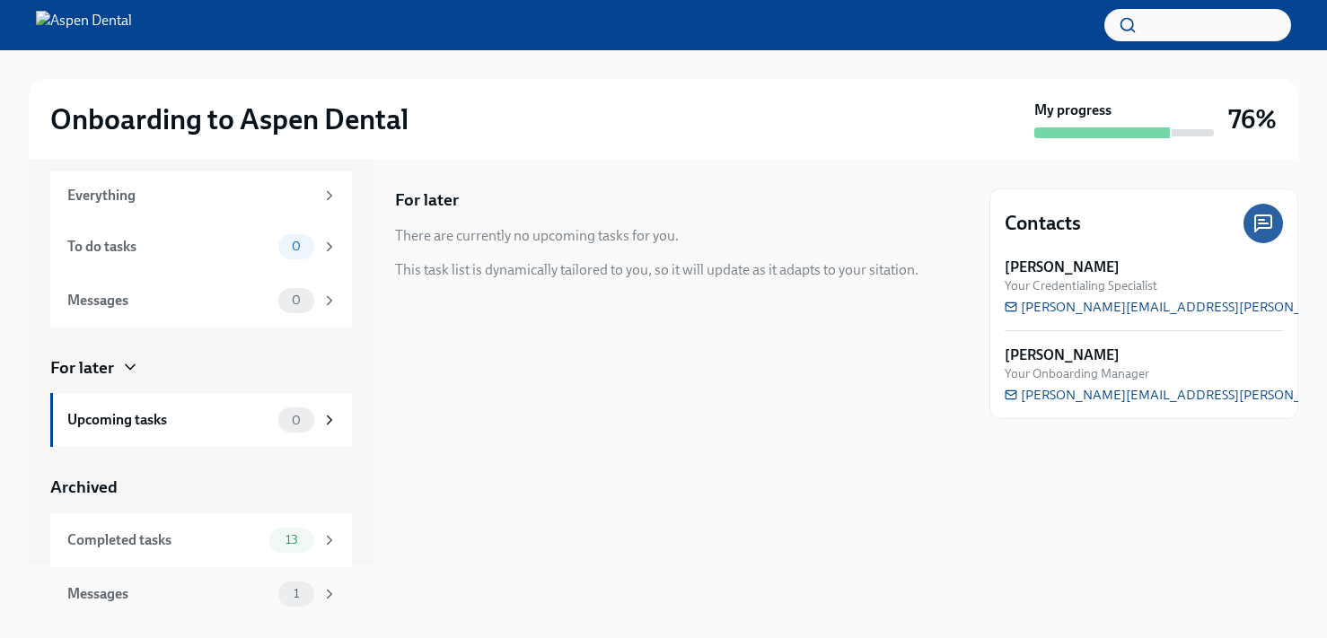
scroll to position [54, 0]
click at [186, 603] on div "Messages 1" at bounding box center [202, 595] width 270 height 25
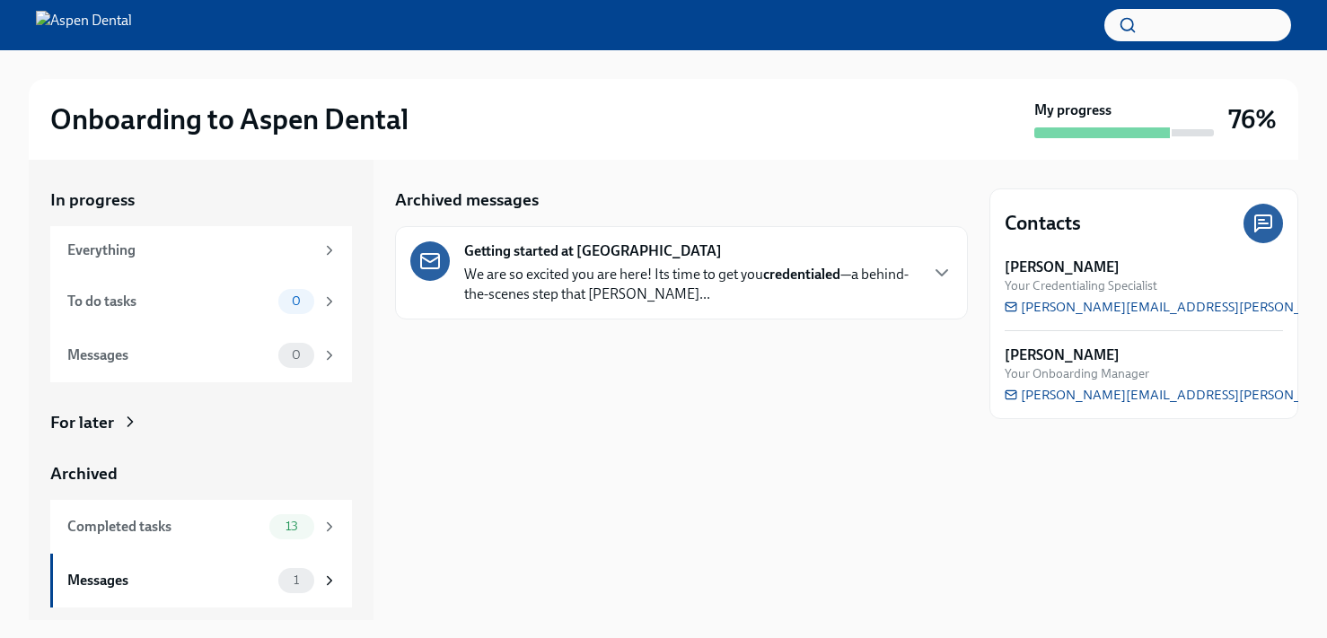
click at [661, 273] on p "We are so excited you are here! Its time to get you credentialed —a behind-the-…" at bounding box center [690, 285] width 453 height 40
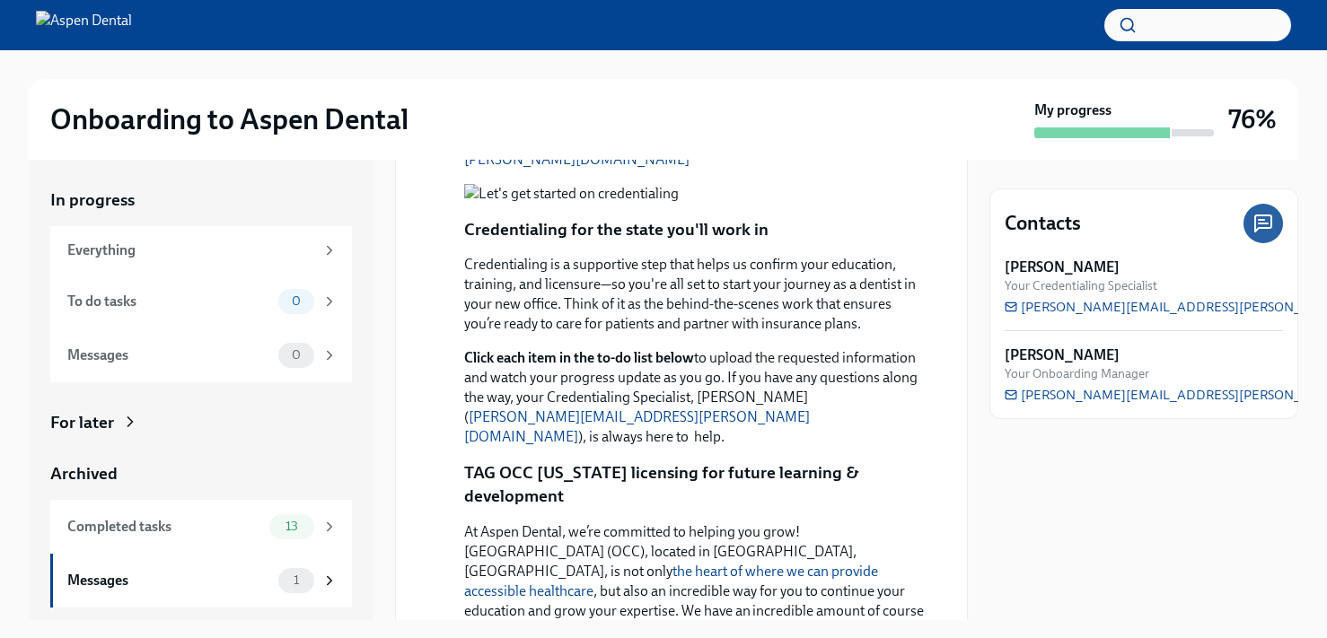
scroll to position [827, 0]
